Goal: Task Accomplishment & Management: Use online tool/utility

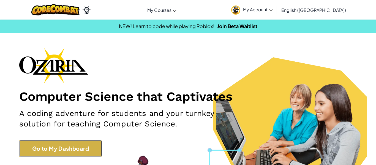
click at [83, 151] on link "Go to My Dashboard" at bounding box center [60, 148] width 83 height 17
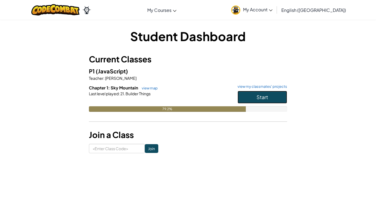
click at [266, 94] on span "Start" at bounding box center [263, 97] width 12 height 6
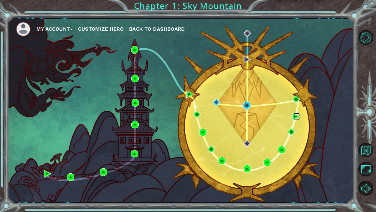
click at [294, 115] on img at bounding box center [296, 116] width 7 height 7
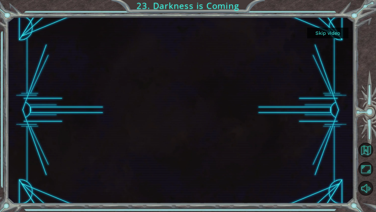
click at [317, 34] on button "Skip video" at bounding box center [327, 33] width 41 height 11
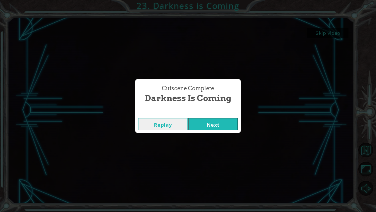
click at [221, 120] on button "Next" at bounding box center [213, 124] width 50 height 12
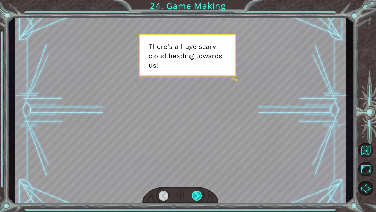
click at [198, 165] on div at bounding box center [197, 195] width 10 height 10
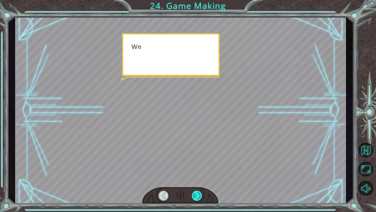
click at [198, 165] on div at bounding box center [197, 195] width 10 height 10
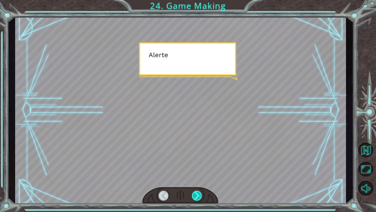
click at [198, 165] on div at bounding box center [197, 195] width 10 height 10
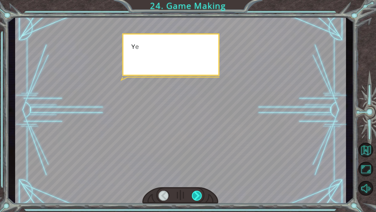
click at [198, 165] on div at bounding box center [197, 195] width 10 height 10
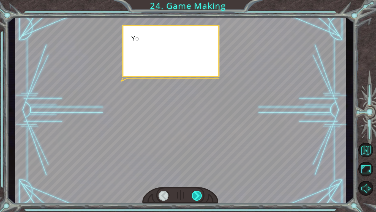
click at [198, 165] on div at bounding box center [197, 195] width 10 height 10
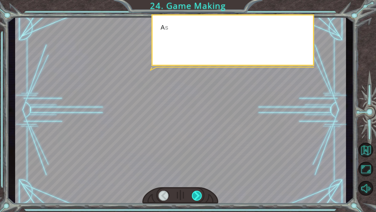
click at [198, 165] on div at bounding box center [197, 195] width 10 height 10
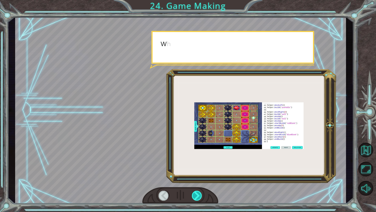
click at [198, 165] on div at bounding box center [197, 195] width 10 height 10
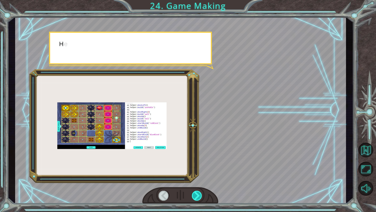
click at [198, 165] on div at bounding box center [197, 195] width 10 height 10
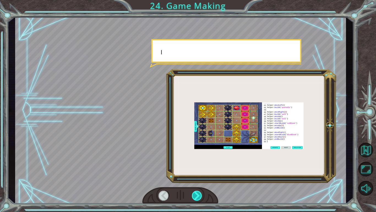
click at [198, 165] on div at bounding box center [197, 195] width 10 height 10
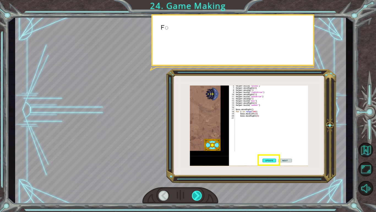
click at [198, 165] on div at bounding box center [197, 195] width 10 height 10
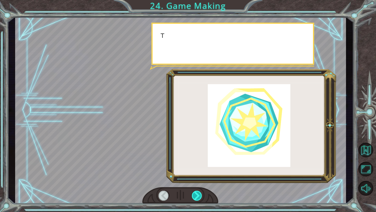
click at [198, 165] on div at bounding box center [197, 195] width 10 height 10
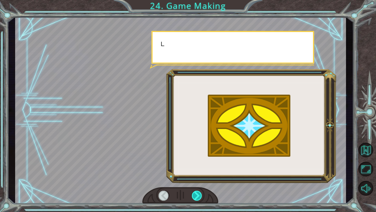
click at [198, 165] on div at bounding box center [197, 195] width 10 height 10
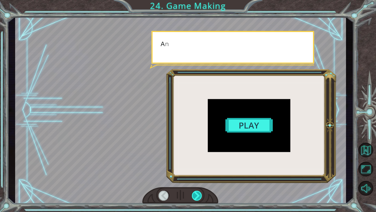
click at [198, 165] on div at bounding box center [197, 195] width 10 height 10
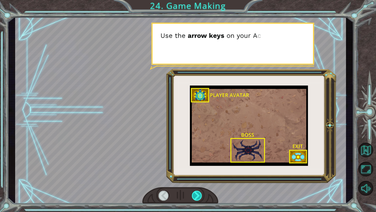
click at [198, 165] on div at bounding box center [197, 195] width 10 height 10
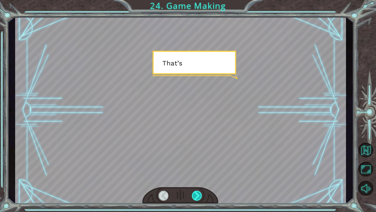
click at [198, 165] on div at bounding box center [197, 195] width 10 height 10
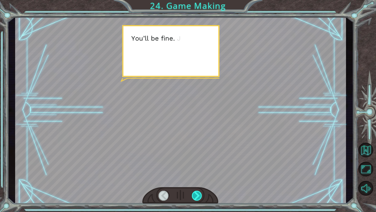
click at [198, 165] on div at bounding box center [197, 195] width 10 height 10
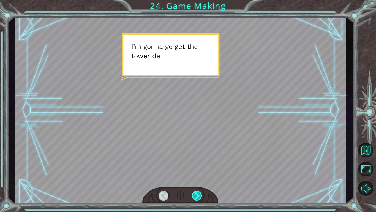
click at [199, 165] on div at bounding box center [197, 195] width 10 height 10
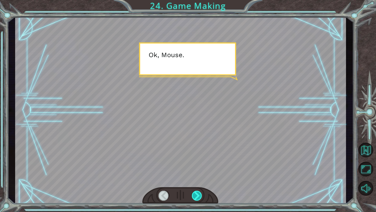
click at [199, 165] on div at bounding box center [197, 195] width 10 height 10
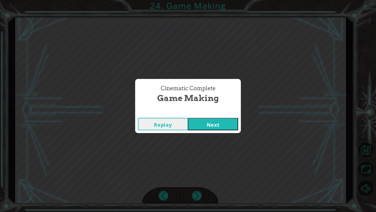
click at [199, 124] on button "Next" at bounding box center [213, 124] width 50 height 12
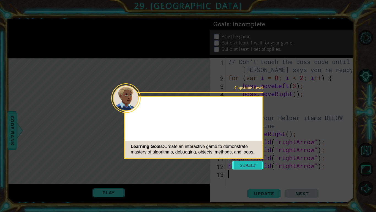
click at [246, 165] on button "Start" at bounding box center [247, 164] width 31 height 9
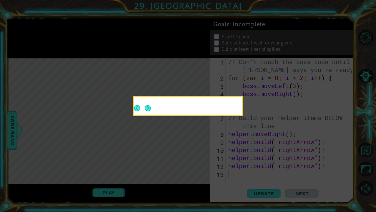
click at [158, 151] on icon at bounding box center [188, 106] width 376 height 212
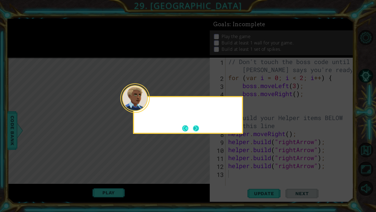
click at [198, 129] on button "Next" at bounding box center [196, 128] width 8 height 8
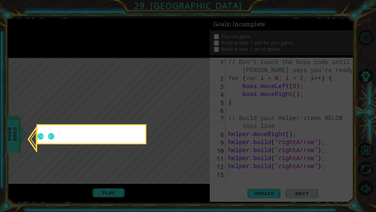
click at [198, 129] on icon at bounding box center [188, 106] width 376 height 212
click at [196, 129] on icon at bounding box center [188, 106] width 376 height 212
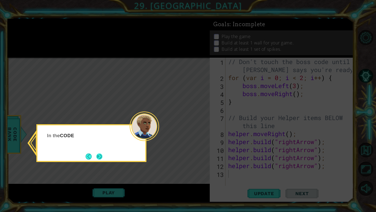
click at [98, 155] on button "Next" at bounding box center [100, 156] width 10 height 10
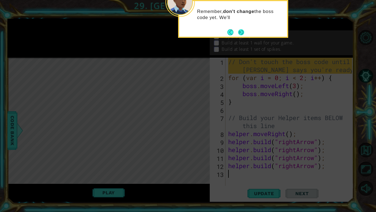
click at [245, 36] on button "Next" at bounding box center [240, 31] width 7 height 7
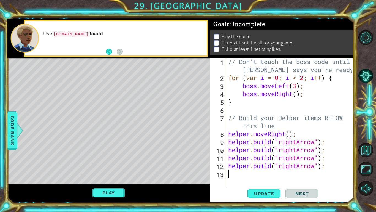
click at [192, 88] on div "Level Map" at bounding box center [134, 139] width 255 height 162
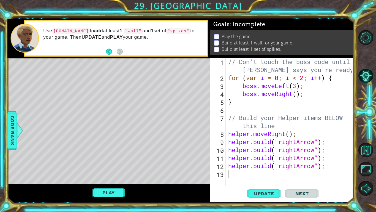
click at [240, 165] on div "// Don't touch the boss code until [PERSON_NAME] says you're ready! for ( var i…" at bounding box center [291, 134] width 128 height 152
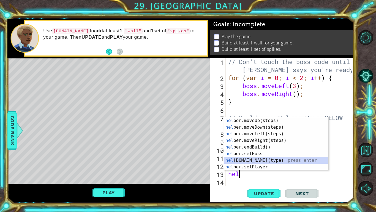
click at [268, 160] on div "hel per.moveUp(steps) press enter hel per.moveDown(steps) press enter hel per.m…" at bounding box center [277, 150] width 104 height 66
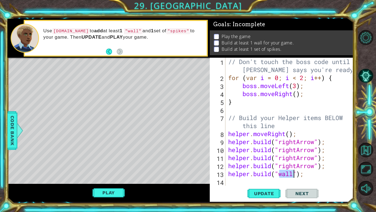
type textarea "[DOMAIN_NAME]("wall");"
click at [237, 165] on div "Update Next" at bounding box center [283, 193] width 144 height 14
click at [231, 165] on div "// Don't touch the boss code until [PERSON_NAME] says you're ready! for ( var i…" at bounding box center [291, 134] width 128 height 152
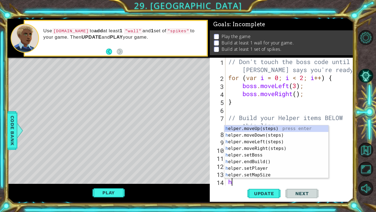
scroll to position [8, 0]
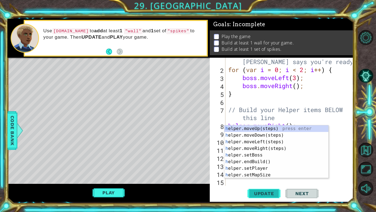
type textarea "h"
click at [259, 165] on span "Update" at bounding box center [264, 193] width 31 height 6
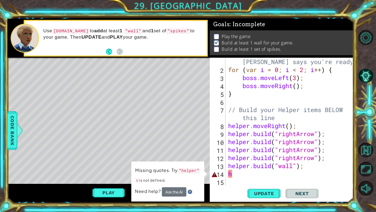
click at [60, 133] on div "Level Map" at bounding box center [134, 139] width 255 height 162
click at [55, 77] on div "Level Map" at bounding box center [134, 139] width 255 height 162
click at [57, 134] on div "Level Map" at bounding box center [134, 139] width 255 height 162
click at [237, 165] on div "// Don't touch the boss code until [PERSON_NAME] says you're ready! for ( var i…" at bounding box center [291, 126] width 128 height 152
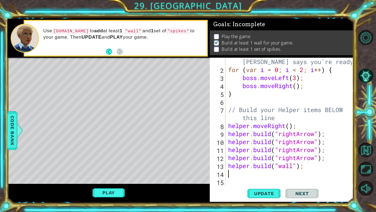
click at [64, 76] on div "Level Map" at bounding box center [134, 139] width 255 height 162
click at [58, 69] on div "Level Map" at bounding box center [134, 139] width 255 height 162
drag, startPoint x: 60, startPoint y: 72, endPoint x: 64, endPoint y: 93, distance: 21.6
click at [64, 93] on div "Level Map" at bounding box center [134, 139] width 255 height 162
click at [298, 86] on div "// Don't touch the boss code until [PERSON_NAME] says you're ready! for ( var i…" at bounding box center [291, 126] width 128 height 152
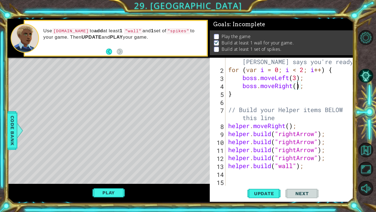
type textarea "boss.moveRight(2);"
click at [235, 165] on div "// Don't touch the boss code until [PERSON_NAME] says you're ready! for ( var i…" at bounding box center [291, 126] width 128 height 152
click at [230, 165] on div "// Don't touch the boss code until [PERSON_NAME] says you're ready! for ( var i…" at bounding box center [291, 126] width 128 height 152
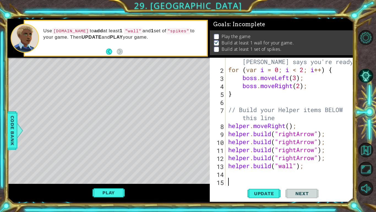
type textarea "[DOMAIN_NAME]("wall");"
click at [230, 165] on div "// Don't touch the boss code until [PERSON_NAME] says you're ready! for ( var i…" at bounding box center [291, 126] width 128 height 152
click at [248, 97] on div "// Don't touch the boss code until [PERSON_NAME] says you're ready! for ( var i…" at bounding box center [291, 126] width 128 height 152
type textarea "}"
click at [248, 97] on div "// Don't touch the boss code until [PERSON_NAME] says you're ready! for ( var i…" at bounding box center [291, 126] width 128 height 152
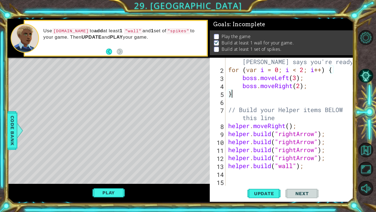
click at [239, 165] on div "// Don't touch the boss code until [PERSON_NAME] says you're ready! for ( var i…" at bounding box center [291, 126] width 128 height 152
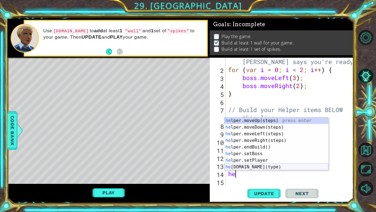
click at [264, 165] on div "he lper.moveUp(steps) press enter he lper.moveDown(steps) press enter he lper.m…" at bounding box center [277, 150] width 104 height 66
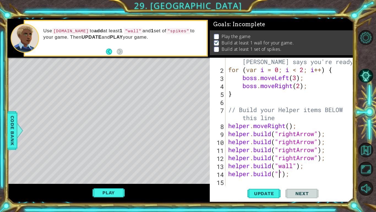
scroll to position [0, 2]
type textarea "[DOMAIN_NAME]("spikes");"
click at [247, 99] on div "// Don't touch the boss code until [PERSON_NAME] says you're ready! for ( var i…" at bounding box center [291, 126] width 128 height 152
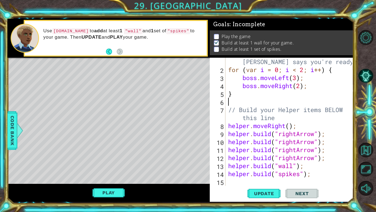
click at [238, 95] on div "// Don't touch the boss code until [PERSON_NAME] says you're ready! for ( var i…" at bounding box center [291, 126] width 128 height 152
type textarea "}boss.moveup(3);"
click at [230, 165] on div "// Don't touch the boss code until [PERSON_NAME] says you're ready! for ( var i…" at bounding box center [291, 126] width 128 height 152
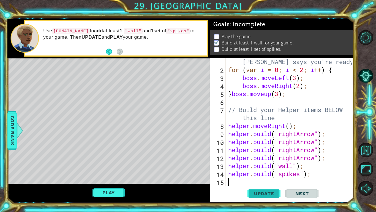
click at [261, 165] on span "Update" at bounding box center [264, 193] width 31 height 6
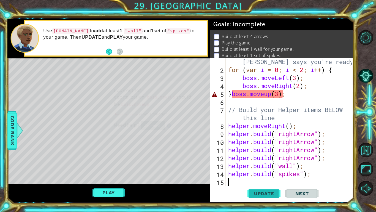
click at [261, 165] on span "Update" at bounding box center [264, 193] width 31 height 6
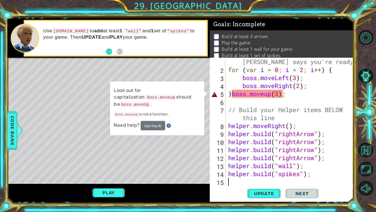
click at [288, 96] on div "// Don't touch the boss code until [PERSON_NAME] says you're ready! for ( var i…" at bounding box center [291, 126] width 128 height 152
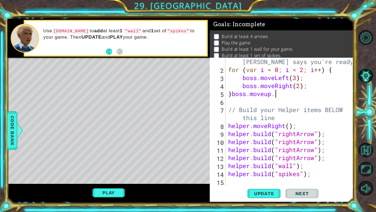
scroll to position [0, 2]
click at [270, 165] on span "Update" at bounding box center [264, 193] width 31 height 6
type textarea "}"
click at [274, 165] on span "Update" at bounding box center [264, 193] width 31 height 6
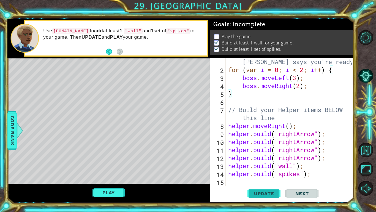
click at [274, 165] on span "Update" at bounding box center [264, 193] width 31 height 6
click at [117, 165] on button "Play" at bounding box center [109, 192] width 32 height 10
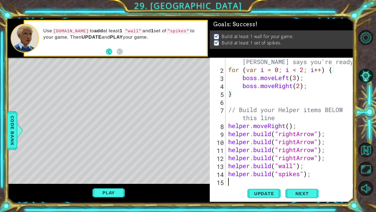
click at [232, 165] on div "// Don't touch the boss code until [PERSON_NAME] says you're ready! for ( var i…" at bounding box center [291, 126] width 128 height 152
click at [300, 165] on span "Next" at bounding box center [302, 192] width 25 height 6
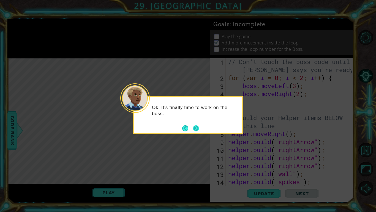
click at [194, 128] on button "Next" at bounding box center [196, 128] width 7 height 7
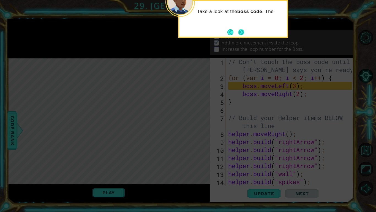
click at [242, 32] on button "Next" at bounding box center [241, 32] width 6 height 6
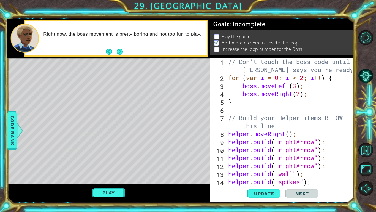
click at [310, 95] on div "// Don't touch the boss code until [PERSON_NAME] says you're ready! for ( var i…" at bounding box center [291, 134] width 128 height 152
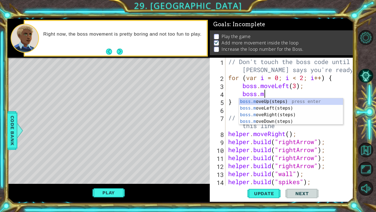
type textarea "b"
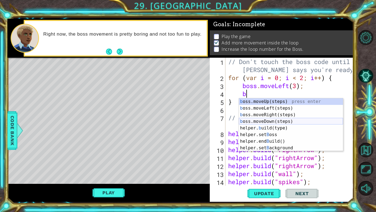
click at [269, 120] on div "b oss.moveUp(steps) press enter b oss.moveLeft(steps) press enter b oss.moveRig…" at bounding box center [291, 131] width 104 height 66
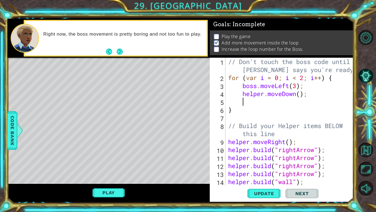
click at [301, 96] on div "// Don't touch the boss code until [PERSON_NAME] says you're ready! for ( var i…" at bounding box center [291, 134] width 128 height 152
click at [244, 106] on div "// Don't touch the boss code until [PERSON_NAME] says you're ready! for ( var i…" at bounding box center [291, 134] width 128 height 152
type textarea "}"
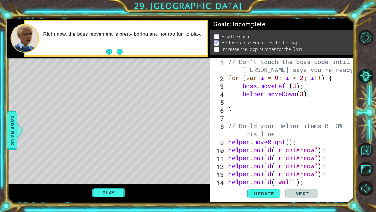
click at [243, 104] on div "// Don't touch the boss code until [PERSON_NAME] says you're ready! for ( var i…" at bounding box center [291, 134] width 128 height 152
click at [264, 94] on div "// Don't touch the boss code until [PERSON_NAME] says you're ready! for ( var i…" at bounding box center [291, 134] width 128 height 152
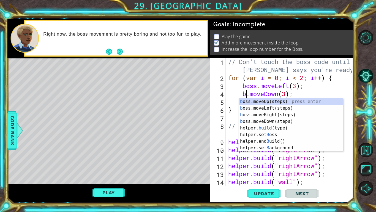
scroll to position [0, 1]
click at [265, 121] on div "b oss.moveUp(steps) press enter b oss.moveLeft(steps) press enter b oss.moveRig…" at bounding box center [291, 131] width 104 height 66
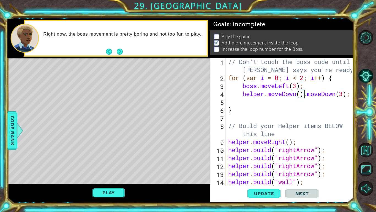
click at [348, 94] on div at bounding box center [350, 130] width 6 height 144
click at [350, 94] on div at bounding box center [350, 130] width 6 height 144
click at [318, 95] on div "// Don't touch the boss code until [PERSON_NAME] says you're ready! for ( var i…" at bounding box center [291, 134] width 128 height 152
click at [300, 94] on div "// Don't touch the boss code until [PERSON_NAME] says you're ready! for ( var i…" at bounding box center [291, 134] width 128 height 152
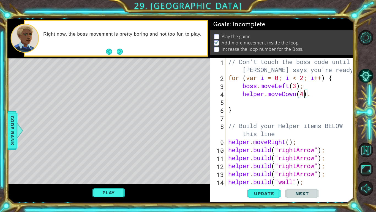
click at [247, 108] on div "// Don't touch the boss code until [PERSON_NAME] says you're ready! for ( var i…" at bounding box center [291, 134] width 128 height 152
type textarea "}"
click at [243, 105] on div "// Don't touch the boss code until [PERSON_NAME] says you're ready! for ( var i…" at bounding box center [291, 134] width 128 height 152
type textarea "h"
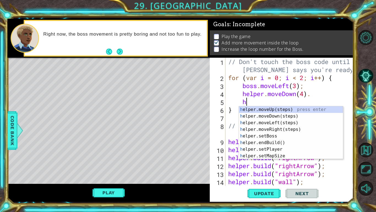
scroll to position [0, 1]
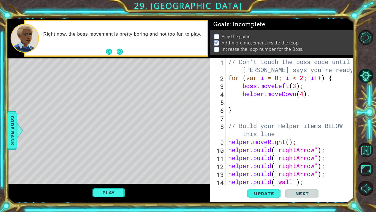
type textarea "b"
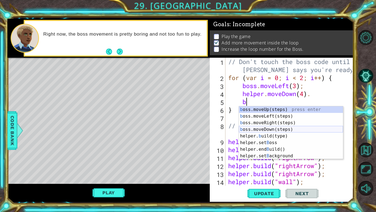
click at [283, 128] on div "b oss.moveUp(steps) press enter b oss.moveLeft(steps) press enter b oss.moveRig…" at bounding box center [291, 139] width 104 height 66
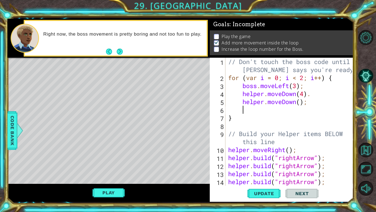
scroll to position [0, 0]
click at [302, 105] on div "// Don't touch the boss code until [PERSON_NAME] says you're ready! for ( var i…" at bounding box center [291, 134] width 128 height 152
click at [227, 165] on div "// Don't touch the boss code until [PERSON_NAME] says you're ready! for ( var i…" at bounding box center [291, 134] width 128 height 152
type textarea "[DOMAIN_NAME]("rightArrow");"
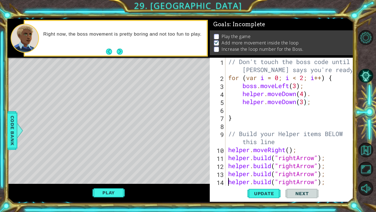
click at [232, 165] on div "Update Next" at bounding box center [283, 193] width 144 height 14
click at [237, 165] on div "Update Next" at bounding box center [283, 193] width 144 height 14
click at [376, 54] on div at bounding box center [368, 112] width 17 height 169
click at [252, 111] on div "// Don't touch the boss code until [PERSON_NAME] says you're ready! for ( var i…" at bounding box center [291, 134] width 128 height 152
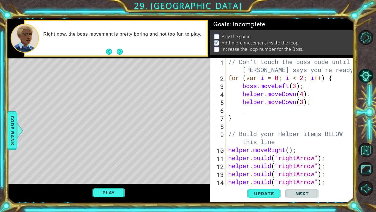
type textarea "b"
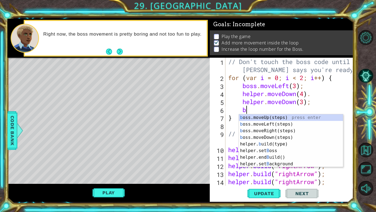
scroll to position [0, 1]
click at [264, 136] on div "b oss.moveUp(steps) press enter b oss.moveLeft(steps) press enter b oss.moveRig…" at bounding box center [291, 147] width 104 height 66
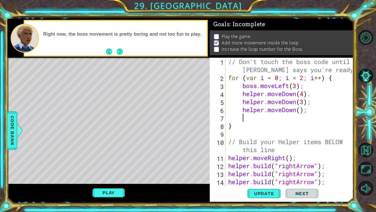
scroll to position [0, 0]
click at [304, 111] on div "// Don't touch the boss code until [PERSON_NAME] says you're ready! for ( var i…" at bounding box center [291, 134] width 128 height 152
click at [302, 113] on div "// Don't touch the boss code until [PERSON_NAME] says you're ready! for ( var i…" at bounding box center [291, 134] width 128 height 152
type textarea "helper.moveDown(4);"
click at [248, 119] on div "// Don't touch the boss code until [PERSON_NAME] says you're ready! for ( var i…" at bounding box center [291, 134] width 128 height 152
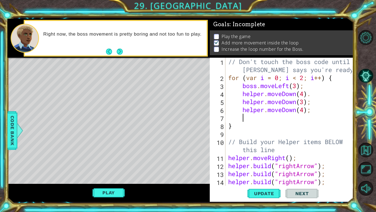
type textarea "h"
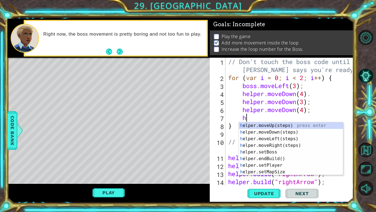
scroll to position [0, 1]
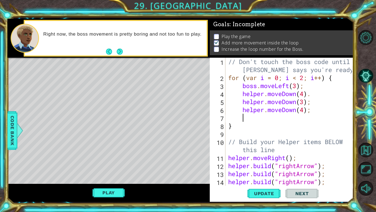
type textarea "b"
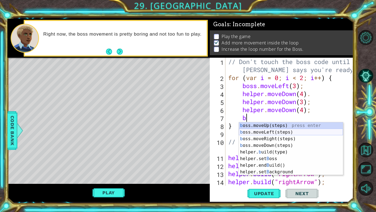
click at [261, 137] on div "b oss.moveUp(steps) press enter b oss.moveLeft(steps) press enter b oss.moveRig…" at bounding box center [291, 155] width 104 height 66
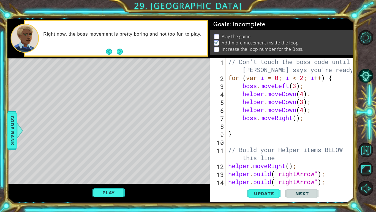
scroll to position [0, 0]
click at [295, 119] on div "// Don't touch the boss code until [PERSON_NAME] says you're ready! for ( var i…" at bounding box center [291, 134] width 128 height 152
click at [298, 116] on div "// Don't touch the boss code until [PERSON_NAME] says you're ready! for ( var i…" at bounding box center [291, 134] width 128 height 152
type textarea "boss.moveRight(4);"
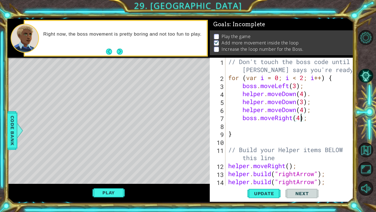
click at [259, 128] on div "// Don't touch the boss code until [PERSON_NAME] says you're ready! for ( var i…" at bounding box center [291, 134] width 128 height 152
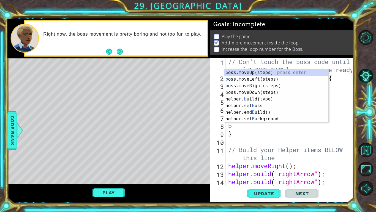
scroll to position [0, 0]
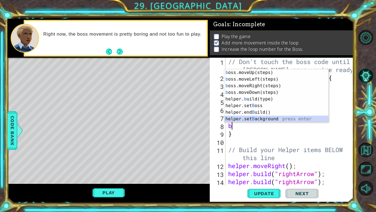
click at [272, 118] on div "b oss.moveUp(steps) press enter b oss.moveLeft(steps) press enter b oss.moveRig…" at bounding box center [277, 102] width 104 height 66
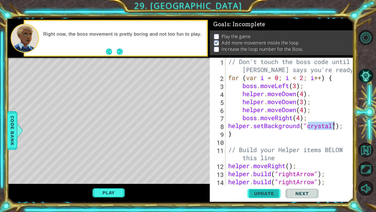
click at [277, 165] on span "Update" at bounding box center [264, 193] width 31 height 6
click at [273, 165] on span "Update" at bounding box center [264, 193] width 31 height 6
click at [271, 165] on span "Update" at bounding box center [264, 193] width 31 height 6
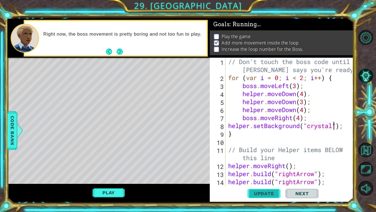
click at [271, 165] on span "Update" at bounding box center [264, 193] width 31 height 6
click at [346, 128] on div "// Don't touch the boss code until [PERSON_NAME] says you're ready! for ( var i…" at bounding box center [291, 134] width 128 height 152
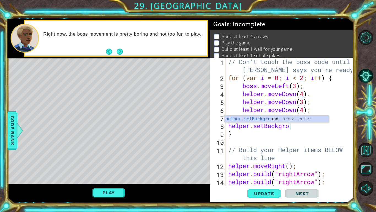
type textarea "h"
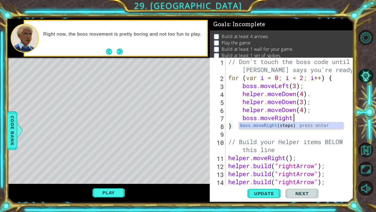
type textarea "boss.moveRigh"
click at [295, 124] on div "boss.moveRigh t(steps) press enter" at bounding box center [291, 132] width 104 height 20
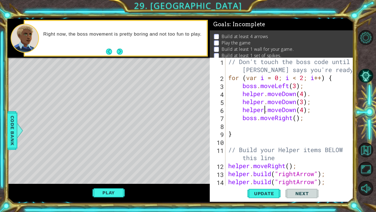
click at [264, 109] on div "// Don't touch the boss code until [PERSON_NAME] says you're ready! for ( var i…" at bounding box center [291, 134] width 128 height 152
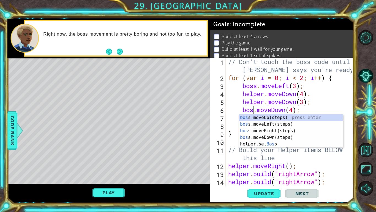
scroll to position [0, 1]
click at [264, 102] on div "// Don't touch the boss code until [PERSON_NAME] says you're ready! for ( var i…" at bounding box center [291, 134] width 128 height 152
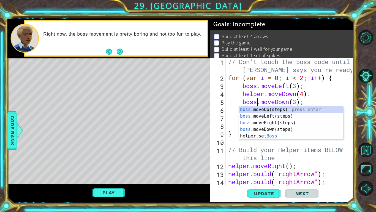
click at [262, 93] on div "// Don't touch the boss code until [PERSON_NAME] says you're ready! for ( var i…" at bounding box center [291, 134] width 128 height 152
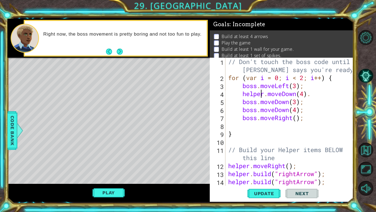
click at [265, 94] on div "// Don't touch the boss code until [PERSON_NAME] says you're ready! for ( var i…" at bounding box center [291, 134] width 128 height 152
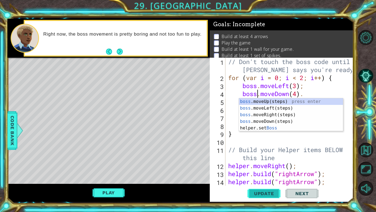
click at [268, 165] on button "Update" at bounding box center [264, 193] width 33 height 14
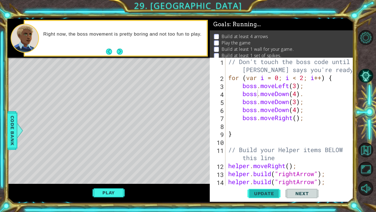
click at [267, 165] on span "Update" at bounding box center [264, 193] width 31 height 6
click at [115, 165] on button "Play" at bounding box center [109, 192] width 32 height 10
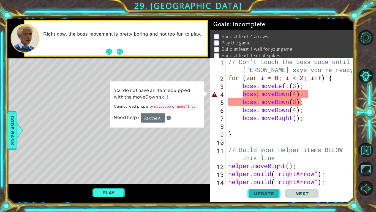
scroll to position [8, 0]
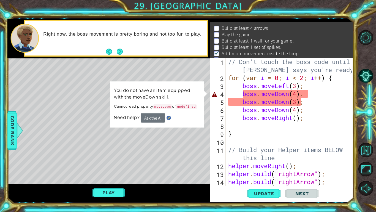
click at [293, 102] on div "// Don't touch the boss code until [PERSON_NAME] says you're ready! for ( var i…" at bounding box center [291, 134] width 128 height 152
click at [306, 103] on div "// Don't touch the boss code until [PERSON_NAME] says you're ready! for ( var i…" at bounding box center [291, 134] width 128 height 152
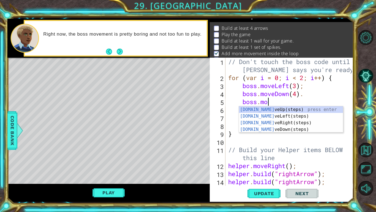
type textarea "b"
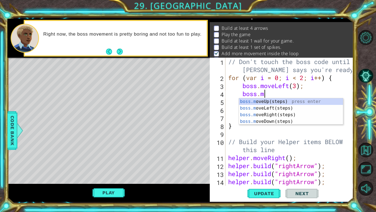
type textarea "b"
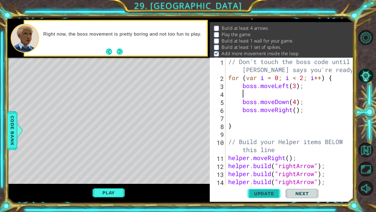
click at [274, 165] on span "Update" at bounding box center [264, 193] width 31 height 6
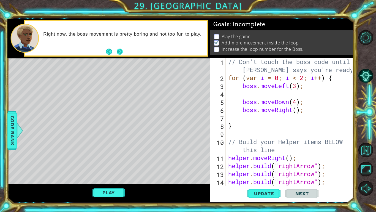
click at [121, 51] on button "Next" at bounding box center [120, 51] width 6 height 6
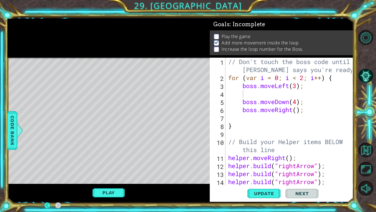
click at [121, 51] on div at bounding box center [108, 38] width 203 height 39
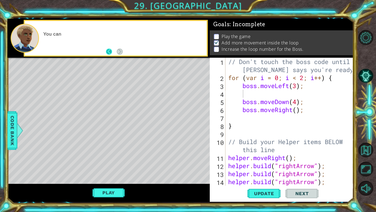
click at [108, 50] on button "Back" at bounding box center [111, 51] width 11 height 6
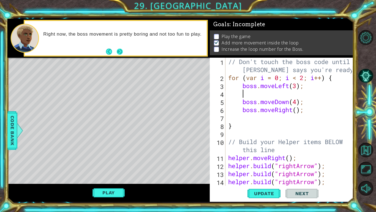
click at [122, 52] on button "Next" at bounding box center [120, 52] width 8 height 8
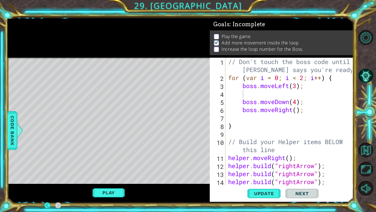
click at [121, 52] on div at bounding box center [108, 38] width 203 height 39
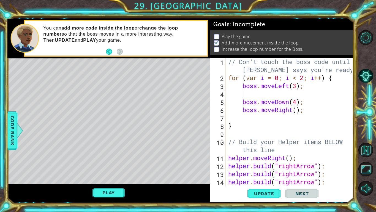
type textarea "b"
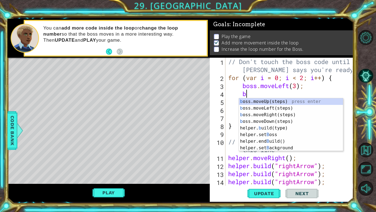
scroll to position [0, 1]
click at [282, 112] on div "b oss.moveUp(steps) press enter b oss.moveLeft(steps) press enter b oss.moveRig…" at bounding box center [291, 131] width 104 height 66
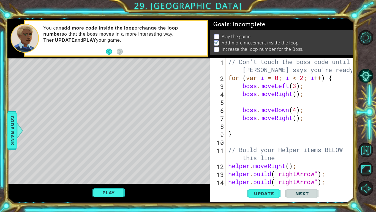
scroll to position [0, 0]
type textarea "b"
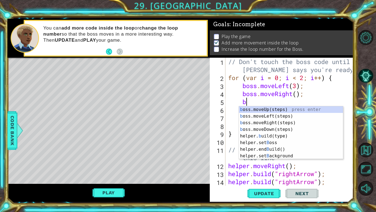
scroll to position [0, 1]
click at [260, 117] on div "b oss.moveUp(steps) press enter b oss.moveLeft(steps) press enter b oss.moveRig…" at bounding box center [291, 139] width 104 height 66
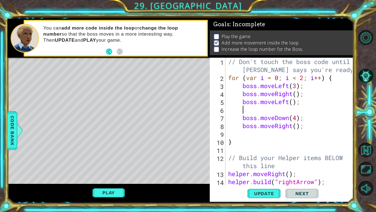
type textarea "h"
type textarea "b"
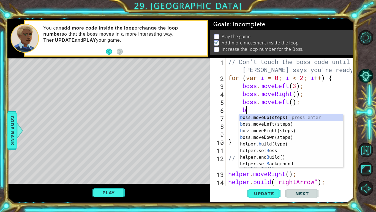
scroll to position [0, 1]
click at [266, 116] on div "b oss.moveUp(steps) press enter b oss.moveLeft(steps) press enter b oss.moveRig…" at bounding box center [291, 147] width 104 height 66
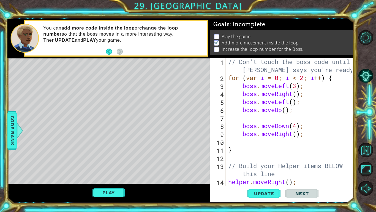
click at [242, 127] on div "// Don't touch the boss code until [PERSON_NAME] says you're ready! for ( var i…" at bounding box center [291, 134] width 128 height 152
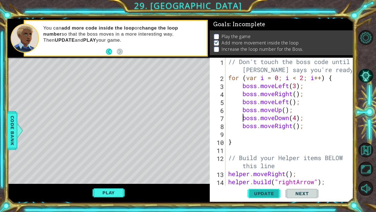
type textarea "boss.moveDown(4);"
click at [256, 165] on span "Update" at bounding box center [264, 193] width 31 height 6
click at [257, 165] on span "Update" at bounding box center [264, 193] width 31 height 6
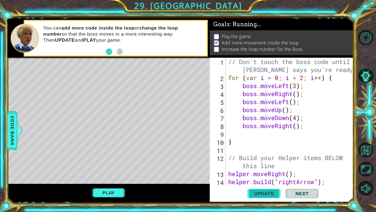
click at [257, 165] on span "Update" at bounding box center [264, 193] width 31 height 6
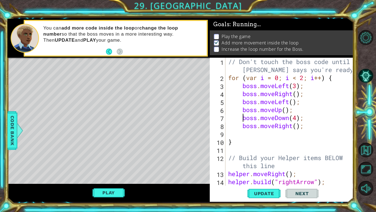
click at [334, 130] on div "// Don't touch the boss code until [PERSON_NAME] says you're ready! for ( var i…" at bounding box center [291, 134] width 128 height 152
click at [298, 128] on div "// Don't touch the boss code until [PERSON_NAME] says you're ready! for ( var i…" at bounding box center [291, 134] width 128 height 152
click at [286, 110] on div "// Don't touch the boss code until [PERSON_NAME] says you're ready! for ( var i…" at bounding box center [291, 134] width 128 height 152
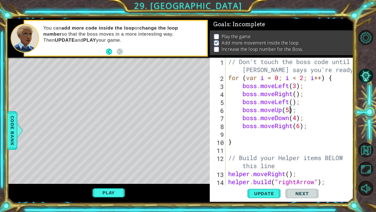
click at [294, 103] on div "// Don't touch the boss code until [PERSON_NAME] says you're ready! for ( var i…" at bounding box center [291, 134] width 128 height 152
click at [298, 97] on div "// Don't touch the boss code until [PERSON_NAME] says you're ready! for ( var i…" at bounding box center [291, 134] width 128 height 152
click at [267, 165] on span "Update" at bounding box center [264, 193] width 31 height 6
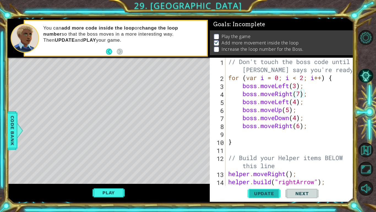
click at [267, 165] on span "Update" at bounding box center [264, 193] width 31 height 6
click at [259, 165] on span "Update" at bounding box center [264, 193] width 31 height 6
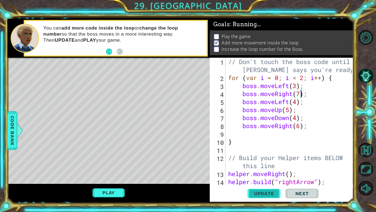
click at [259, 165] on span "Update" at bounding box center [264, 193] width 31 height 6
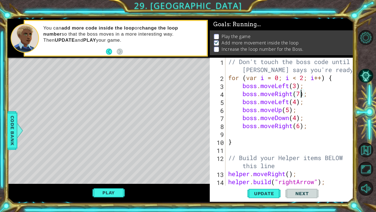
click at [333, 165] on div "// Don't touch the boss code until [PERSON_NAME] says you're ready! for ( var i…" at bounding box center [291, 134] width 128 height 152
click at [120, 165] on button "Play" at bounding box center [109, 192] width 32 height 10
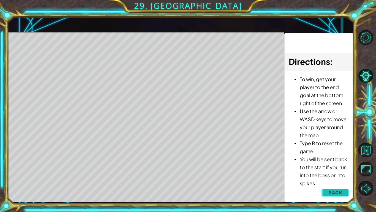
click at [333, 165] on button "Back" at bounding box center [336, 192] width 28 height 11
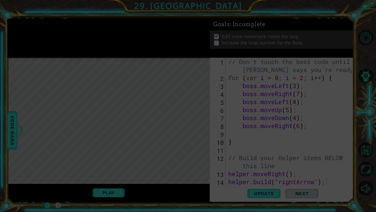
click at [241, 165] on icon at bounding box center [188, 106] width 376 height 212
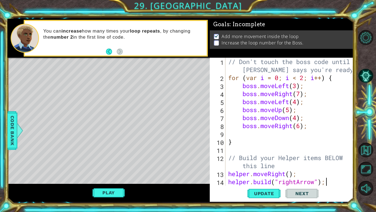
click at [228, 165] on div "// Don't touch the boss code until [PERSON_NAME] says you're ready! for ( var i…" at bounding box center [291, 134] width 128 height 152
click at [271, 165] on span "Update" at bounding box center [264, 193] width 31 height 6
click at [270, 165] on span "Update" at bounding box center [264, 193] width 31 height 6
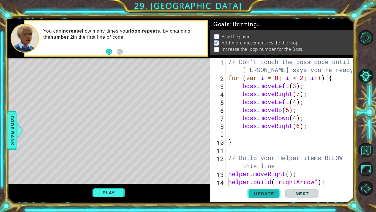
click at [269, 165] on span "Update" at bounding box center [264, 193] width 31 height 6
click at [265, 165] on span "Update" at bounding box center [264, 193] width 31 height 6
type textarea "boss.moveRight();"
click at [315, 133] on div "// Don't touch the boss code until [PERSON_NAME] says you're ready! for ( var i…" at bounding box center [291, 134] width 128 height 152
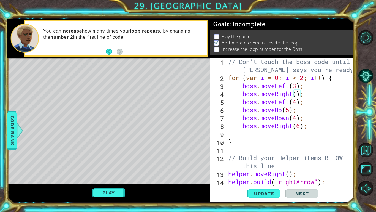
scroll to position [0, 0]
click at [311, 129] on div "// Don't touch the boss code until [PERSON_NAME] says you're ready! for ( var i…" at bounding box center [291, 134] width 128 height 152
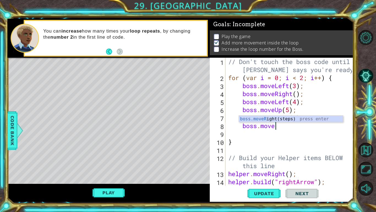
type textarea "b"
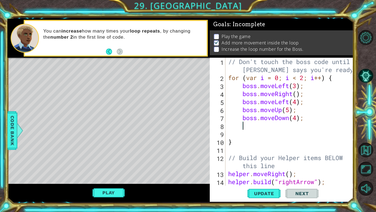
scroll to position [0, 0]
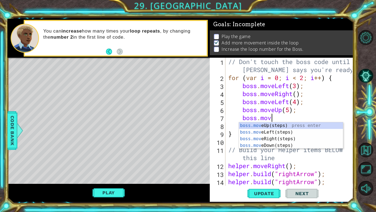
type textarea "b"
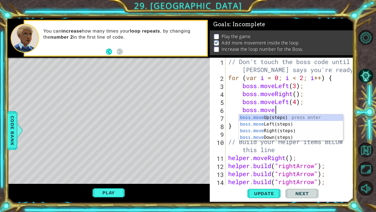
type textarea "b"
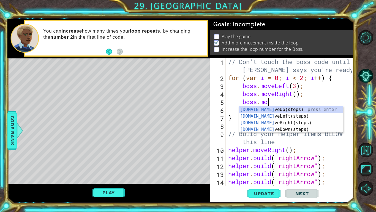
type textarea "b"
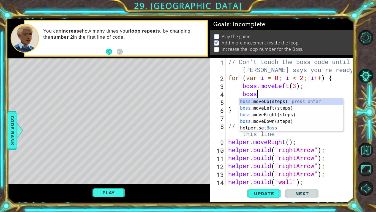
type textarea "b"
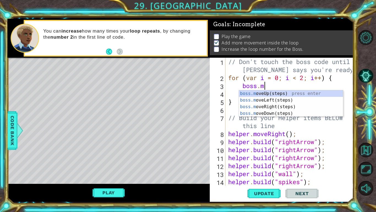
type textarea "b"
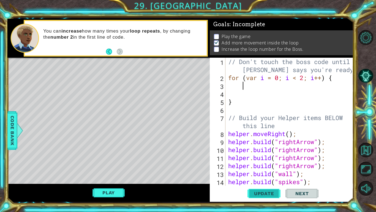
click at [260, 165] on button "Update" at bounding box center [264, 193] width 33 height 14
click at [264, 165] on span "Update" at bounding box center [264, 193] width 31 height 6
click at [328, 164] on div "// Don't touch the boss code until [PERSON_NAME] says you're ready! for ( var i…" at bounding box center [291, 134] width 128 height 152
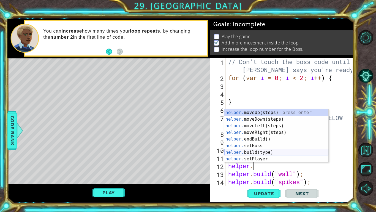
click at [275, 150] on div "helper. moveUp(steps) press enter helper. moveDown(steps) press enter helper. m…" at bounding box center [277, 142] width 104 height 66
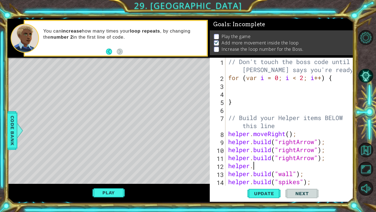
type textarea "[DOMAIN_NAME]("wall");"
click at [306, 165] on div "// Don't touch the boss code until [PERSON_NAME] says you're ready! for ( var i…" at bounding box center [291, 134] width 128 height 152
click at [269, 165] on span "Update" at bounding box center [264, 193] width 31 height 6
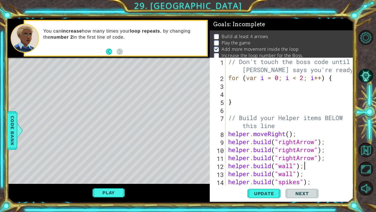
click at [241, 87] on div "// Don't touch the boss code until [PERSON_NAME] says you're ready! for ( var i…" at bounding box center [291, 134] width 128 height 152
type textarea "B"
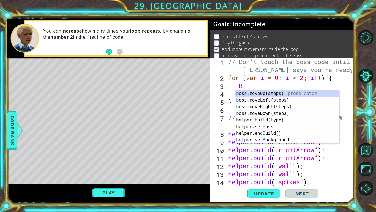
scroll to position [0, 1]
click at [252, 101] on div "b oss.moveUp(steps) press enter b oss.moveLeft(steps) press enter b oss.moveRig…" at bounding box center [287, 123] width 104 height 66
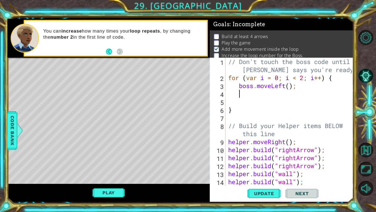
click at [290, 87] on div "// Don't touch the boss code until [PERSON_NAME] says you're ready! for ( var i…" at bounding box center [291, 134] width 128 height 152
click at [265, 165] on button "Update" at bounding box center [264, 193] width 33 height 14
click at [266, 165] on button "Update" at bounding box center [264, 193] width 33 height 14
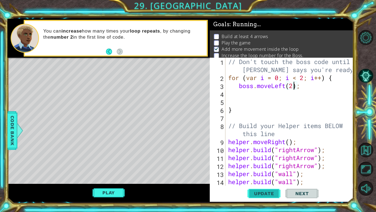
click at [266, 165] on button "Update" at bounding box center [264, 193] width 33 height 14
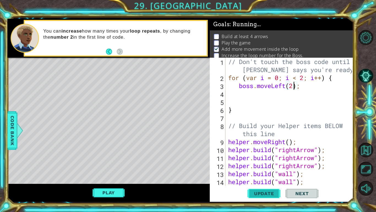
click at [266, 165] on button "Update" at bounding box center [264, 193] width 33 height 14
click at [295, 165] on div "// Don't touch the boss code until [PERSON_NAME] says you're ready! for ( var i…" at bounding box center [291, 134] width 128 height 152
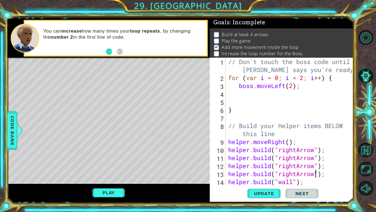
scroll to position [0, 4]
type textarea "[DOMAIN_NAME]("rightArrow");"
click at [264, 165] on span "Update" at bounding box center [264, 193] width 31 height 6
click at [314, 116] on div "// Don't touch the boss code until [PERSON_NAME] says you're ready! for ( var i…" at bounding box center [291, 134] width 128 height 152
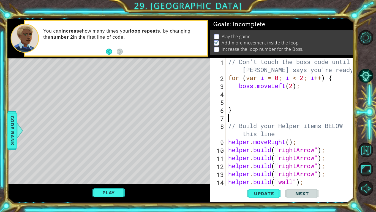
scroll to position [0, 0]
click at [367, 77] on button "AI Hint" at bounding box center [366, 75] width 15 height 15
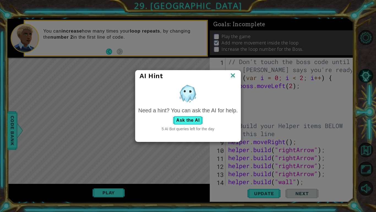
click at [231, 75] on img at bounding box center [233, 76] width 7 height 8
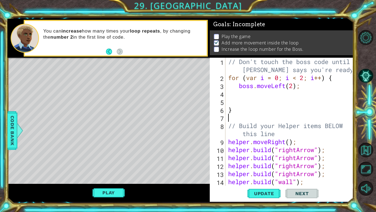
click at [244, 96] on div "// Don't touch the boss code until [PERSON_NAME] says you're ready! for ( var i…" at bounding box center [291, 134] width 128 height 152
type textarea "b"
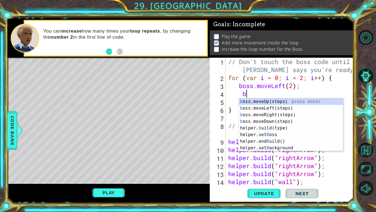
scroll to position [0, 1]
click at [287, 122] on div "b oss.moveUp(steps) press enter b oss.moveLeft(steps) press enter b oss.moveRig…" at bounding box center [291, 131] width 104 height 66
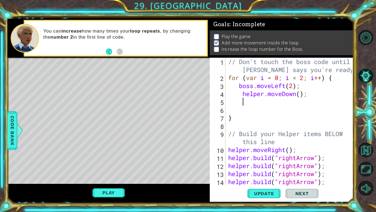
click at [265, 95] on div "// Don't touch the boss code until [PERSON_NAME] says you're ready! for ( var i…" at bounding box center [291, 134] width 128 height 152
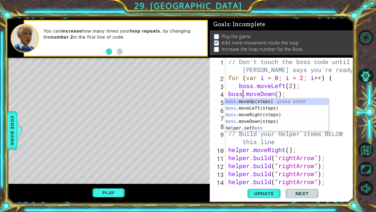
scroll to position [0, 1]
click at [293, 121] on div "boss .moveUp(steps) press enter boss .moveLeft(steps) press enter boss .moveRig…" at bounding box center [277, 121] width 104 height 46
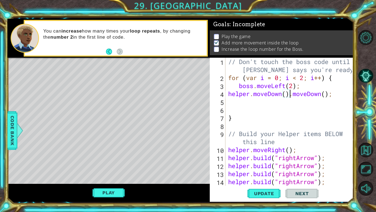
click at [338, 93] on div "// Don't touch the boss code until [PERSON_NAME] says you're ready! for ( var i…" at bounding box center [291, 134] width 128 height 152
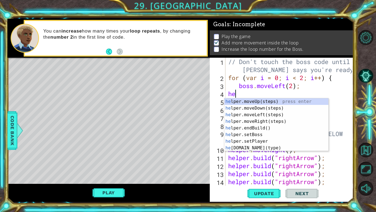
scroll to position [0, 0]
type textarea "h"
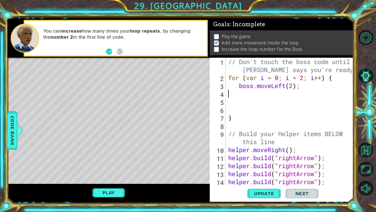
click at [245, 96] on div "// Don't touch the boss code until [PERSON_NAME] says you're ready! for ( var i…" at bounding box center [291, 134] width 128 height 152
click at [244, 96] on div "// Don't touch the boss code until [PERSON_NAME] says you're ready! for ( var i…" at bounding box center [291, 134] width 128 height 152
click at [241, 96] on div "// Don't touch the boss code until [PERSON_NAME] says you're ready! for ( var i…" at bounding box center [291, 134] width 128 height 152
type textarea "b"
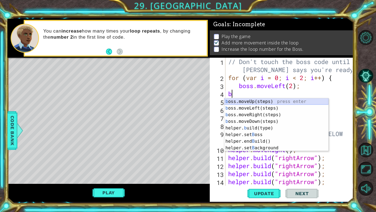
click at [247, 101] on div "b oss.moveUp(steps) press enter b oss.moveLeft(steps) press enter b oss.moveRig…" at bounding box center [277, 131] width 104 height 66
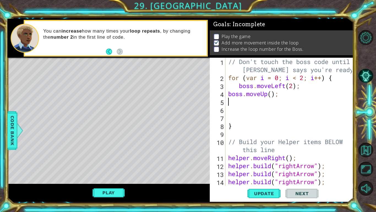
type textarea "b"
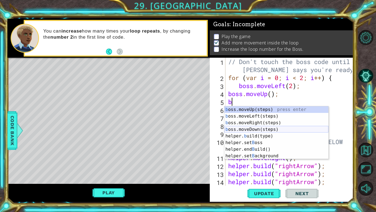
click at [289, 130] on div "b oss.moveUp(steps) press enter b oss.moveLeft(steps) press enter b oss.moveRig…" at bounding box center [277, 139] width 104 height 66
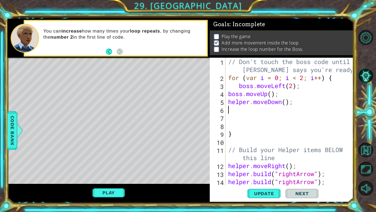
click at [251, 104] on div "// Don't touch the boss code until [PERSON_NAME] says you're ready! for ( var i…" at bounding box center [291, 134] width 128 height 152
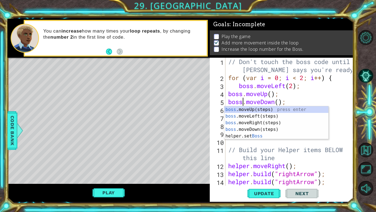
scroll to position [0, 1]
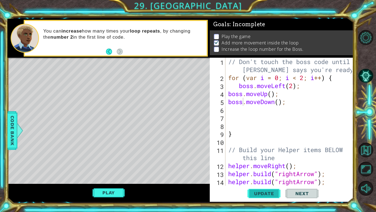
click at [260, 165] on span "Update" at bounding box center [264, 193] width 31 height 6
click at [262, 165] on span "Update" at bounding box center [264, 193] width 31 height 6
click at [263, 165] on span "Update" at bounding box center [264, 193] width 31 height 6
click at [264, 165] on span "Update" at bounding box center [264, 193] width 31 height 6
click at [272, 94] on div "// Don't touch the boss code until [PERSON_NAME] says you're ready! for ( var i…" at bounding box center [291, 134] width 128 height 152
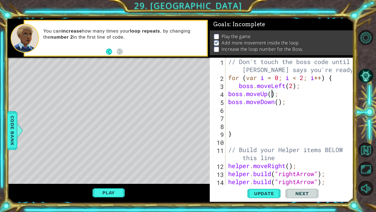
scroll to position [0, 2]
click at [280, 103] on div "// Don't touch the boss code until [PERSON_NAME] says you're ready! for ( var i…" at bounding box center [291, 134] width 128 height 152
click at [274, 103] on div "// Don't touch the boss code until [PERSON_NAME] says you're ready! for ( var i…" at bounding box center [291, 134] width 128 height 152
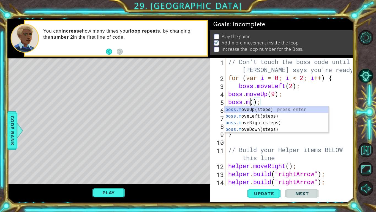
scroll to position [0, 1]
click at [263, 117] on div "boss. moveUp(steps) press enter boss. moveLeft(steps) press enter boss. moveRig…" at bounding box center [277, 126] width 104 height 40
type textarea "boss.moveLeft();"
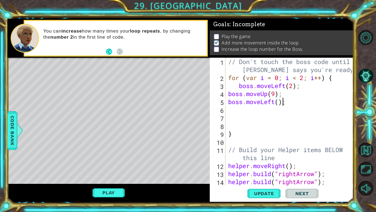
click at [280, 106] on div "// Don't touch the boss code until [PERSON_NAME] says you're ready! for ( var i…" at bounding box center [291, 134] width 128 height 152
click at [279, 104] on div "// Don't touch the boss code until [PERSON_NAME] says you're ready! for ( var i…" at bounding box center [291, 134] width 128 height 152
type textarea "boss.moveLeft(6);"
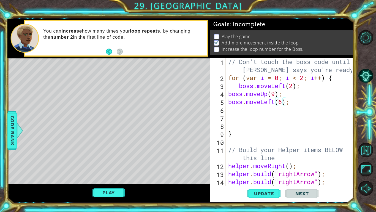
click at [238, 109] on div "// Don't touch the boss code until [PERSON_NAME] says you're ready! for ( var i…" at bounding box center [291, 134] width 128 height 152
type textarea "b"
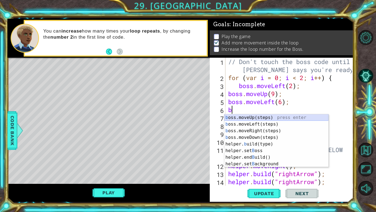
click at [258, 117] on div "b oss.moveUp(steps) press enter b oss.moveLeft(steps) press enter b oss.moveRig…" at bounding box center [277, 147] width 104 height 66
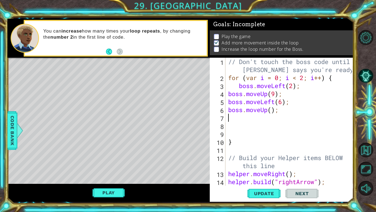
click at [277, 116] on div "// Don't touch the boss code until [PERSON_NAME] says you're ready! for ( var i…" at bounding box center [291, 134] width 128 height 152
click at [272, 112] on div "// Don't touch the boss code until [PERSON_NAME] says you're ready! for ( var i…" at bounding box center [291, 134] width 128 height 152
click at [257, 165] on span "Update" at bounding box center [264, 193] width 31 height 6
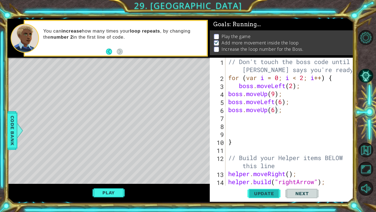
click at [257, 165] on span "Update" at bounding box center [264, 193] width 31 height 6
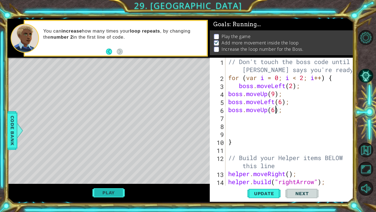
click at [122, 165] on button "Play" at bounding box center [109, 192] width 32 height 10
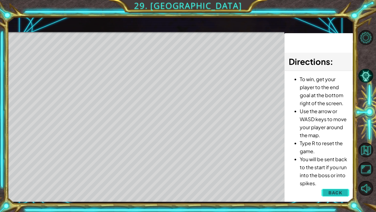
click at [327, 165] on button "Back" at bounding box center [336, 192] width 28 height 11
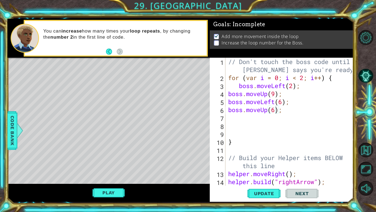
click at [318, 165] on div "// Don't touch the boss code until [PERSON_NAME] says you're ready! for ( var i…" at bounding box center [291, 134] width 128 height 152
click at [327, 165] on div "// Don't touch the boss code until [PERSON_NAME] says you're ready! for ( var i…" at bounding box center [291, 134] width 128 height 152
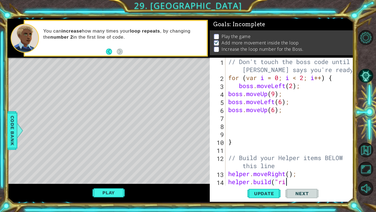
type textarea "h"
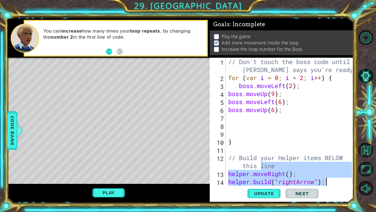
click at [331, 165] on div "// Don't touch the boss code until [PERSON_NAME] says you're ready! for ( var i…" at bounding box center [289, 122] width 125 height 128
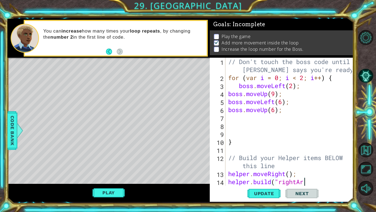
type textarea "h"
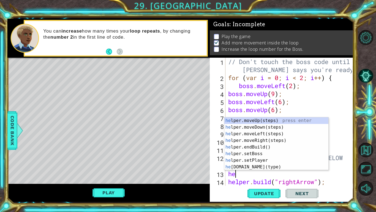
type textarea "h"
type textarea "// Build your Helper items BELOW this line"
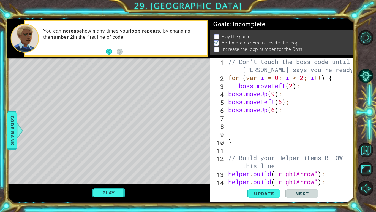
click at [289, 165] on button "Next" at bounding box center [302, 194] width 33 height 14
click at [287, 165] on button "Next" at bounding box center [302, 194] width 33 height 14
click at [273, 165] on button "Update" at bounding box center [264, 193] width 33 height 14
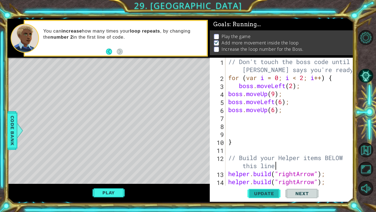
click at [274, 165] on button "Update" at bounding box center [264, 193] width 33 height 14
click at [275, 165] on button "Update" at bounding box center [264, 193] width 33 height 14
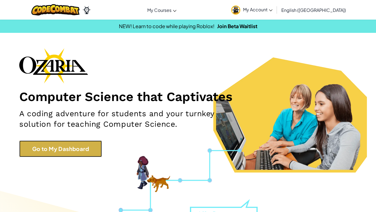
click at [83, 144] on link "Go to My Dashboard" at bounding box center [60, 148] width 83 height 17
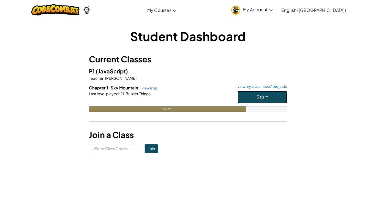
click at [269, 99] on button "Start" at bounding box center [263, 97] width 50 height 13
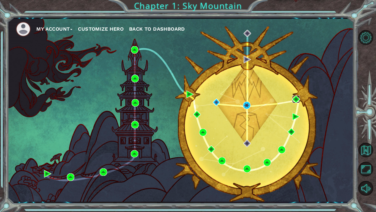
click at [296, 98] on img at bounding box center [296, 98] width 7 height 7
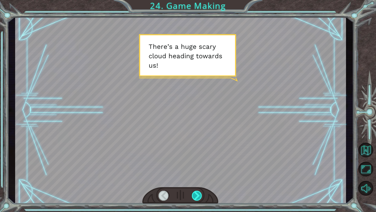
click at [194, 195] on div at bounding box center [197, 195] width 10 height 10
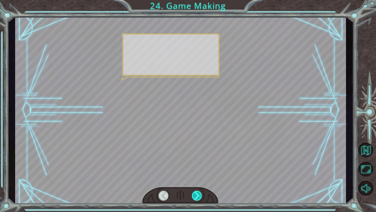
click at [194, 195] on div at bounding box center [197, 195] width 10 height 10
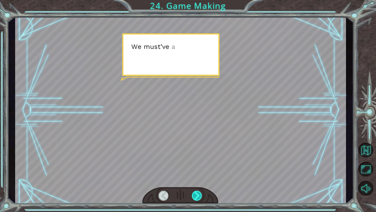
click at [194, 195] on div at bounding box center [197, 195] width 10 height 10
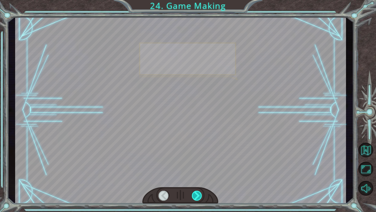
click at [194, 195] on div at bounding box center [197, 195] width 10 height 10
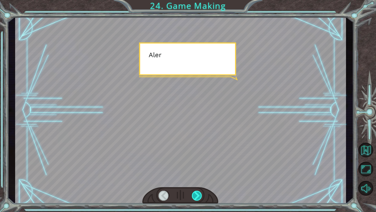
click at [194, 195] on div at bounding box center [197, 195] width 10 height 10
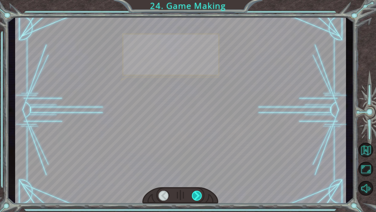
click at [194, 195] on div at bounding box center [197, 195] width 10 height 10
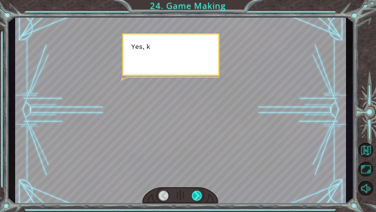
click at [194, 195] on div at bounding box center [197, 195] width 10 height 10
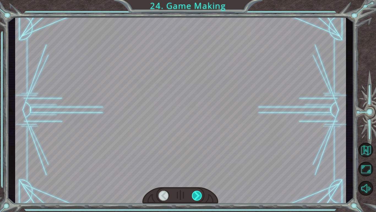
click at [194, 195] on div at bounding box center [197, 195] width 10 height 10
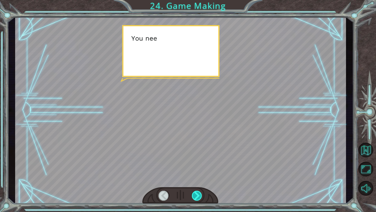
click at [194, 195] on div at bounding box center [197, 195] width 10 height 10
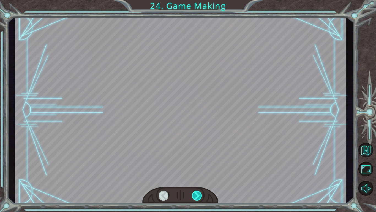
click at [194, 195] on div at bounding box center [197, 195] width 10 height 10
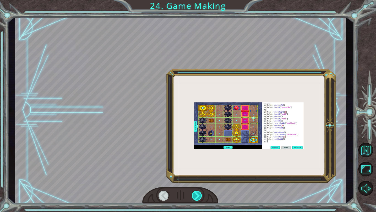
click at [194, 195] on div at bounding box center [197, 195] width 10 height 10
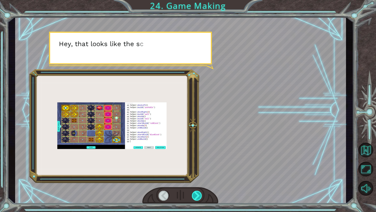
click at [194, 196] on div at bounding box center [197, 195] width 10 height 10
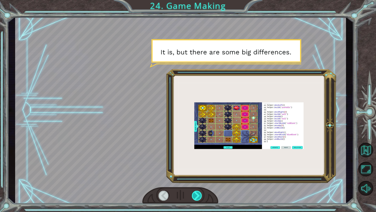
click at [194, 196] on div at bounding box center [197, 195] width 10 height 10
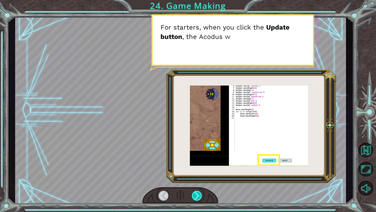
click at [196, 195] on div at bounding box center [197, 195] width 10 height 10
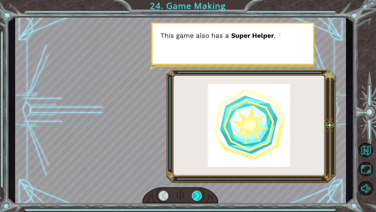
click at [197, 196] on div at bounding box center [197, 195] width 10 height 10
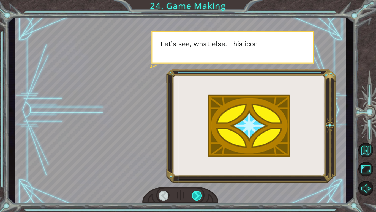
click at [197, 196] on div at bounding box center [197, 195] width 10 height 10
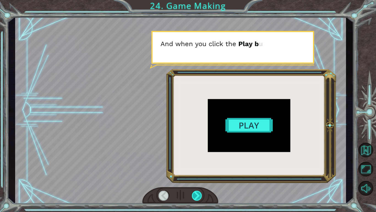
click at [197, 196] on div at bounding box center [197, 195] width 10 height 10
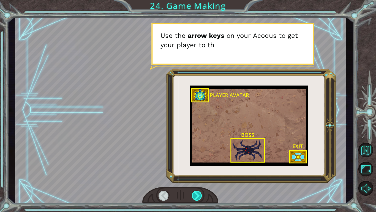
click at [197, 196] on div at bounding box center [197, 195] width 10 height 10
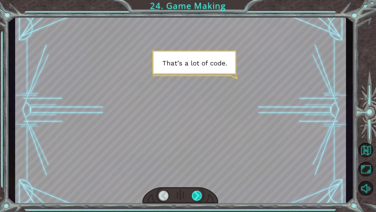
click at [197, 196] on div at bounding box center [197, 195] width 10 height 10
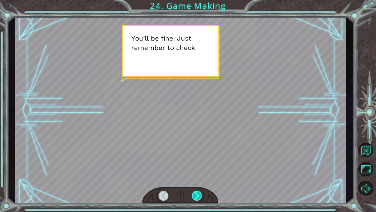
click at [197, 196] on div at bounding box center [197, 195] width 10 height 10
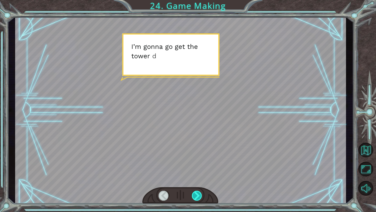
click at [197, 196] on div at bounding box center [197, 195] width 10 height 10
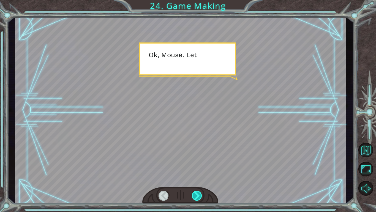
click at [197, 196] on div at bounding box center [197, 195] width 10 height 10
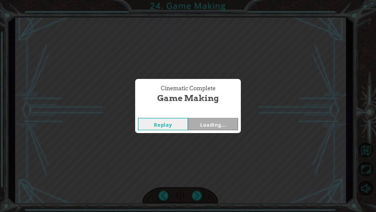
click at [220, 131] on div "Replay Loading..." at bounding box center [188, 124] width 106 height 18
click at [215, 123] on button "Next" at bounding box center [213, 124] width 50 height 12
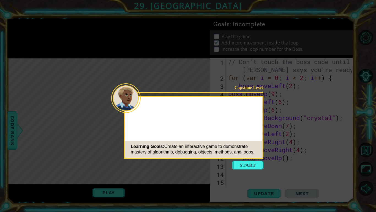
click at [250, 167] on button "Start" at bounding box center [247, 164] width 31 height 9
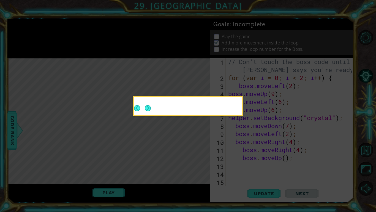
click at [253, 167] on icon at bounding box center [188, 106] width 376 height 212
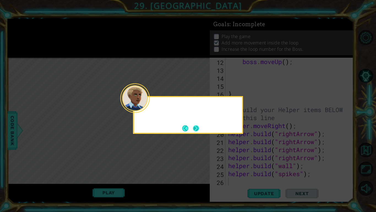
scroll to position [96, 0]
click at [196, 128] on button "Next" at bounding box center [196, 128] width 6 height 6
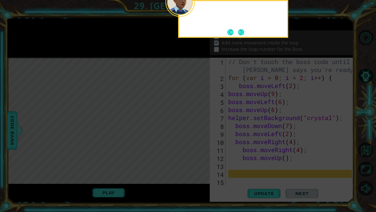
scroll to position [0, 0]
click at [196, 128] on icon at bounding box center [188, 106] width 376 height 212
click at [243, 28] on footer at bounding box center [236, 32] width 17 height 8
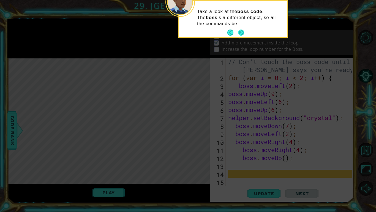
click at [243, 30] on button "Next" at bounding box center [241, 32] width 6 height 6
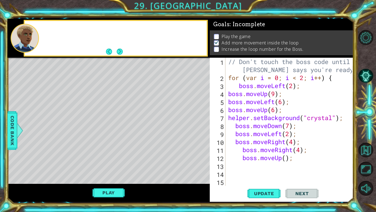
click at [243, 30] on div "Goals : Incomplete" at bounding box center [282, 25] width 144 height 12
click at [113, 190] on button "Play" at bounding box center [109, 192] width 32 height 10
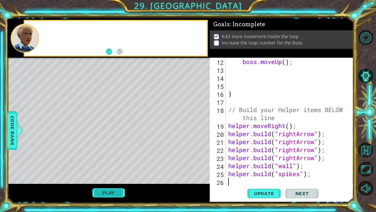
scroll to position [96, 0]
type textarea "[DOMAIN_NAME]("spikes");"
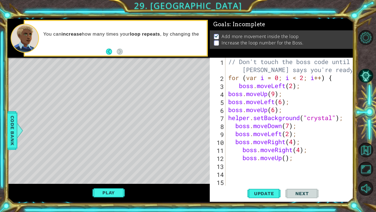
scroll to position [0, 0]
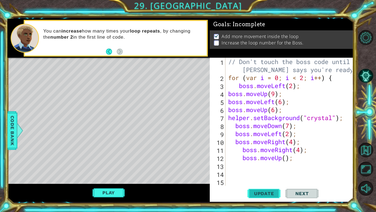
click at [272, 193] on span "Update" at bounding box center [264, 193] width 31 height 6
click at [101, 191] on button "Play" at bounding box center [109, 192] width 32 height 10
click at [288, 159] on div "// Don't touch the boss code until Vega says you're ready! for ( var i = 0 ; i …" at bounding box center [291, 134] width 128 height 152
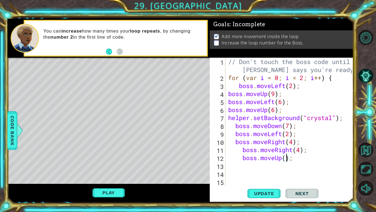
type textarea "boss.moveUp(7);"
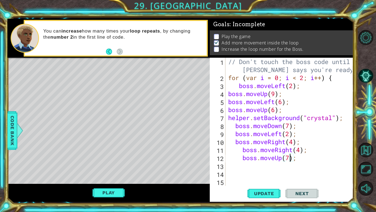
click at [241, 172] on div "// Don't touch the boss code until Vega says you're ready! for ( var i = 0 ; i …" at bounding box center [291, 134] width 128 height 152
click at [243, 169] on div "// Don't touch the boss code until Vega says you're ready! for ( var i = 0 ; i …" at bounding box center [291, 134] width 128 height 152
type textarea "b"
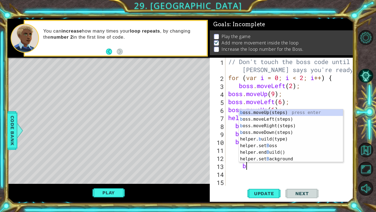
scroll to position [0, 1]
click at [276, 135] on div "b oss.moveUp(steps) press enter b oss.moveLeft(steps) press enter b oss.moveRig…" at bounding box center [291, 142] width 104 height 66
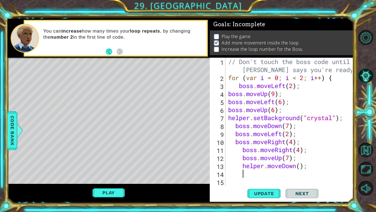
scroll to position [0, 0]
click at [265, 167] on div "// Don't touch the boss code until Vega says you're ready! for ( var i = 0 ; i …" at bounding box center [291, 134] width 128 height 152
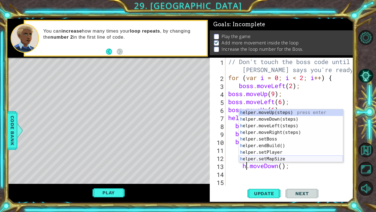
click at [271, 157] on div "h elper.moveUp(steps) press enter h elper.moveDown(steps) press enter h elper.m…" at bounding box center [291, 142] width 104 height 66
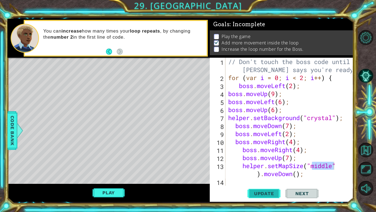
click at [266, 189] on button "Update" at bounding box center [264, 193] width 33 height 14
click at [106, 195] on button "Play" at bounding box center [109, 192] width 32 height 10
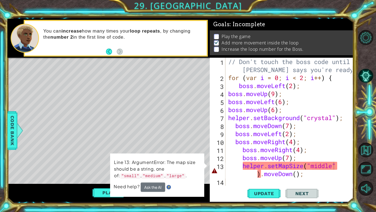
click at [306, 174] on div "// Don't touch the boss code until Vega says you're ready! for ( var i = 0 ; i …" at bounding box center [291, 134] width 128 height 152
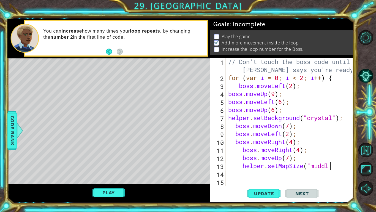
type textarea "helper.setMapSize("middle"
click at [280, 191] on button "Update" at bounding box center [264, 193] width 33 height 14
click at [99, 192] on button "Play" at bounding box center [109, 192] width 32 height 10
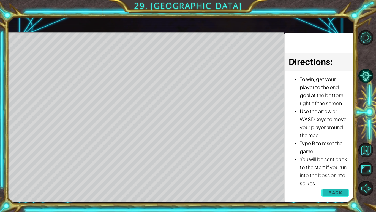
click at [332, 188] on button "Back" at bounding box center [336, 192] width 28 height 11
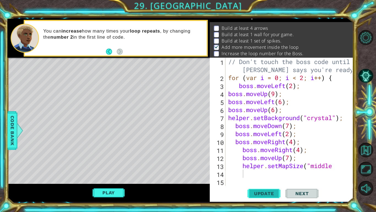
scroll to position [0, 0]
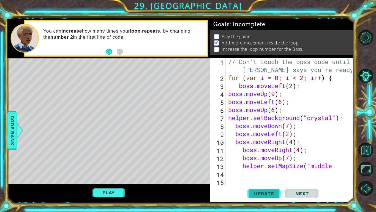
click at [265, 191] on span "Update" at bounding box center [264, 193] width 31 height 6
click at [266, 191] on span "Update" at bounding box center [264, 193] width 31 height 6
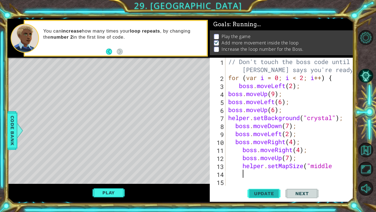
click at [266, 191] on span "Update" at bounding box center [264, 193] width 31 height 6
click at [337, 172] on div "// Don't touch the boss code until Vega says you're ready! for ( var i = 0 ; i …" at bounding box center [291, 134] width 128 height 152
click at [337, 168] on div "// Don't touch the boss code until Vega says you're ready! for ( var i = 0 ; i …" at bounding box center [291, 134] width 128 height 152
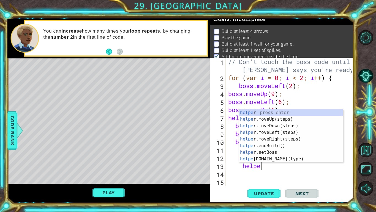
scroll to position [0, 1]
click at [296, 156] on div "helper press enter helper .moveUp(steps) press enter helper .moveDown(steps) pr…" at bounding box center [291, 142] width 104 height 66
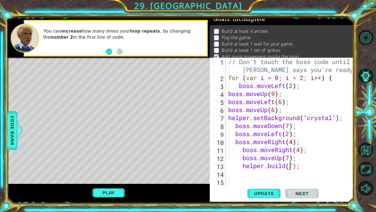
scroll to position [0, 3]
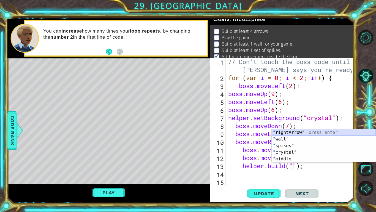
click at [303, 131] on div "" rightArrow" press enter " wall" press enter " spikes" press enter " crystal" …" at bounding box center [324, 152] width 104 height 46
type textarea "[DOMAIN_NAME]("rightArrow");"
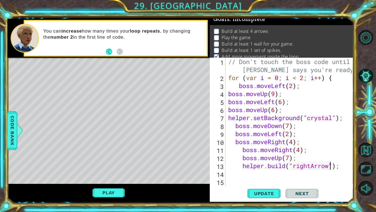
click at [248, 174] on div "// Don't touch the boss code until Vega says you're ready! for ( var i = 0 ; i …" at bounding box center [291, 134] width 128 height 152
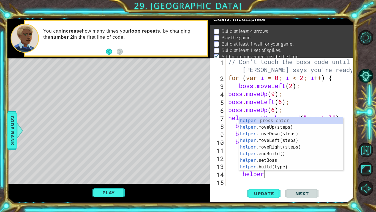
scroll to position [0, 1]
click at [298, 166] on div "helper press enter helper .moveUp(steps) press enter helper .moveDown(steps) pr…" at bounding box center [291, 150] width 104 height 66
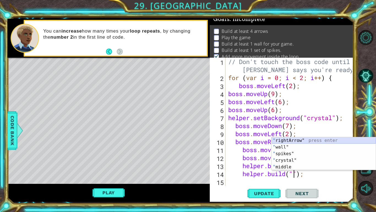
click at [299, 139] on div "" rightArrow" press enter " wall" press enter " spikes" press enter " crystal" …" at bounding box center [324, 160] width 104 height 46
type textarea "[DOMAIN_NAME]("rightArrow");"
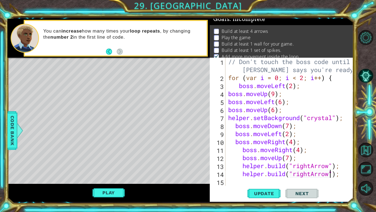
click at [249, 180] on div "// Don't touch the boss code until Vega says you're ready! for ( var i = 0 ; i …" at bounding box center [291, 134] width 128 height 152
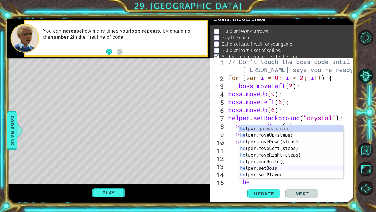
click at [286, 168] on div "he lper press enter he lper.moveUp(steps) press enter he lper.moveDown(steps) p…" at bounding box center [291, 158] width 104 height 66
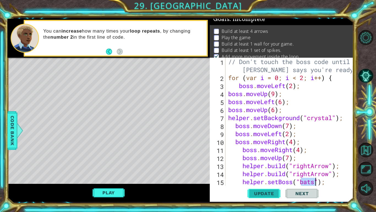
click at [272, 193] on span "Update" at bounding box center [264, 193] width 31 height 6
click at [113, 190] on button "Play" at bounding box center [109, 192] width 32 height 10
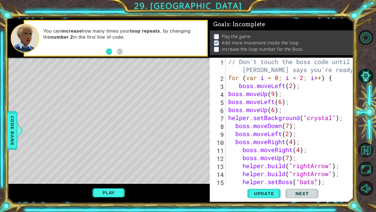
scroll to position [0, 0]
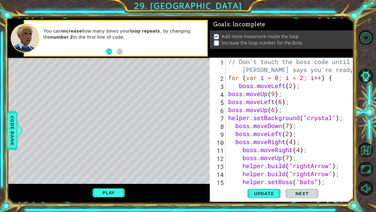
click at [244, 187] on div "Update Next" at bounding box center [283, 193] width 144 height 14
click at [244, 186] on div "Update Next" at bounding box center [283, 193] width 144 height 14
click at [273, 191] on span "Update" at bounding box center [264, 193] width 31 height 6
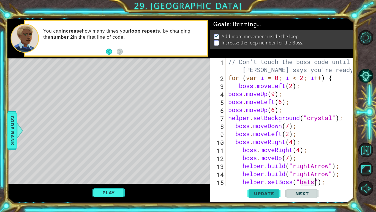
click at [273, 191] on span "Update" at bounding box center [264, 193] width 31 height 6
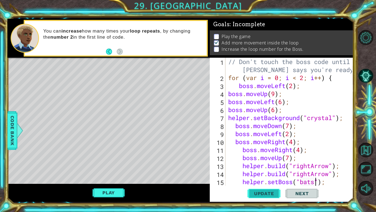
click at [273, 197] on button "Update" at bounding box center [264, 193] width 33 height 14
click at [271, 196] on span "Update" at bounding box center [264, 193] width 31 height 6
click at [104, 193] on button "Play" at bounding box center [109, 192] width 32 height 10
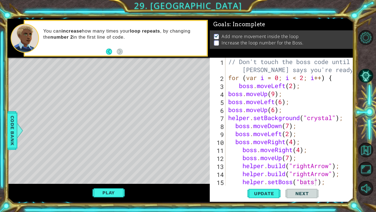
click at [343, 120] on div "// Don't touch the boss code until Vega says you're ready! for ( var i = 0 ; i …" at bounding box center [291, 134] width 128 height 152
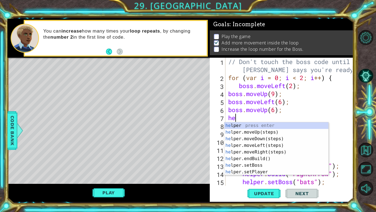
type textarea "h"
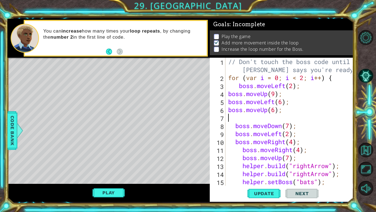
click at [327, 180] on div "// Don't touch the boss code until Vega says you're ready! for ( var i = 0 ; i …" at bounding box center [291, 134] width 128 height 152
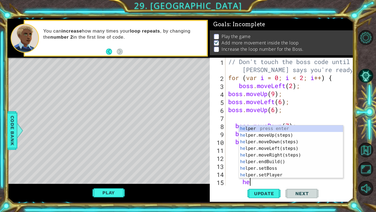
type textarea "h"
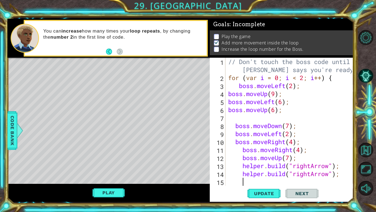
click at [344, 141] on div "// Don't touch the boss code until Vega says you're ready! for ( var i = 0 ; i …" at bounding box center [291, 134] width 128 height 152
type textarea "boss.moveRight(4);"
click at [344, 141] on div "// Don't touch the boss code until Vega says you're ready! for ( var i = 0 ; i …" at bounding box center [291, 134] width 128 height 152
click at [231, 120] on div "// Don't touch the boss code until Vega says you're ready! for ( var i = 0 ; i …" at bounding box center [291, 134] width 128 height 152
type textarea "b"
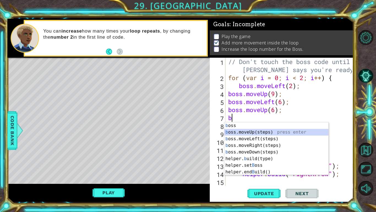
click at [245, 131] on div "b oss press enter b oss.moveUp(steps) press enter b oss.moveLeft(steps) press e…" at bounding box center [277, 155] width 104 height 66
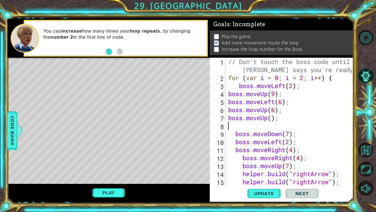
click at [274, 119] on div "// Don't touch the boss code until Vega says you're ready! for ( var i = 0 ; i …" at bounding box center [291, 134] width 128 height 152
click at [273, 117] on div "// Don't touch the boss code until Vega says you're ready! for ( var i = 0 ; i …" at bounding box center [291, 134] width 128 height 152
click at [271, 196] on button "Update" at bounding box center [264, 193] width 33 height 14
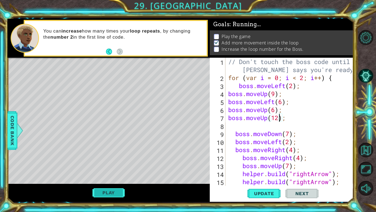
click at [110, 195] on button "Play" at bounding box center [109, 192] width 32 height 10
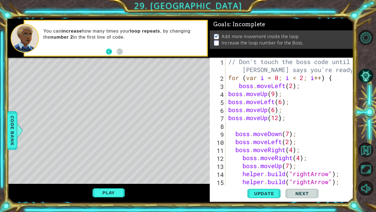
click at [110, 51] on button "Back" at bounding box center [111, 51] width 11 height 6
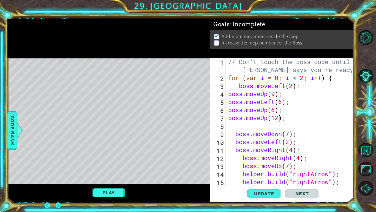
click at [170, 55] on div at bounding box center [108, 38] width 203 height 39
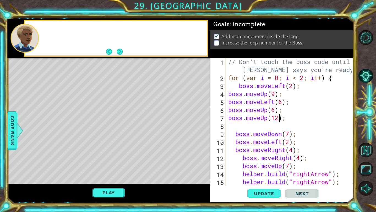
click at [159, 42] on div at bounding box center [122, 38] width 167 height 14
click at [120, 50] on button "Next" at bounding box center [120, 51] width 6 height 6
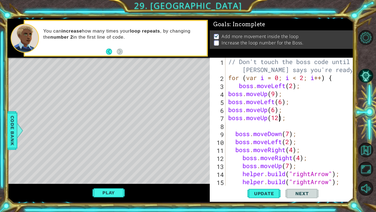
click at [276, 94] on div "// Don't touch the boss code until Vega says you're ready! for ( var i = 0 ; i …" at bounding box center [291, 134] width 128 height 152
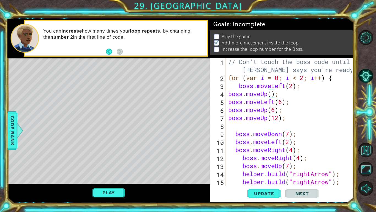
scroll to position [0, 2]
click at [284, 102] on div "// Don't touch the boss code until Vega says you're ready! for ( var i = 0 ; i …" at bounding box center [291, 134] width 128 height 152
click at [277, 112] on div "// Don't touch the boss code until Vega says you're ready! for ( var i = 0 ; i …" at bounding box center [291, 134] width 128 height 152
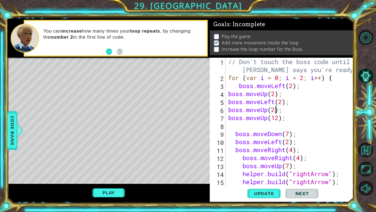
click at [280, 119] on div "// Don't touch the boss code until Vega says you're ready! for ( var i = 0 ; i …" at bounding box center [291, 134] width 128 height 152
click at [291, 134] on div "// Don't touch the boss code until Vega says you're ready! for ( var i = 0 ; i …" at bounding box center [291, 134] width 128 height 152
click at [295, 151] on div "// Don't touch the boss code until Vega says you're ready! for ( var i = 0 ; i …" at bounding box center [291, 134] width 128 height 152
click at [302, 159] on div "// Don't touch the boss code until Vega says you're ready! for ( var i = 0 ; i …" at bounding box center [291, 134] width 128 height 152
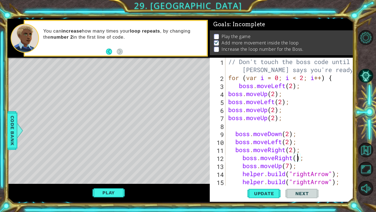
scroll to position [0, 3]
click at [290, 167] on div "// Don't touch the boss code until Vega says you're ready! for ( var i = 0 ; i …" at bounding box center [291, 134] width 128 height 152
type textarea "boss.moveUp(2);"
click at [273, 196] on span "Update" at bounding box center [264, 193] width 31 height 6
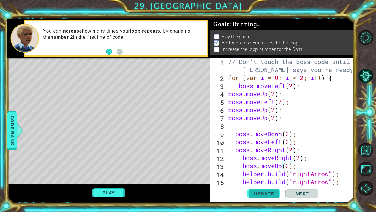
click at [273, 196] on span "Update" at bounding box center [264, 193] width 31 height 6
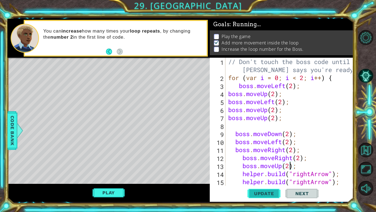
click at [273, 196] on span "Update" at bounding box center [264, 193] width 31 height 6
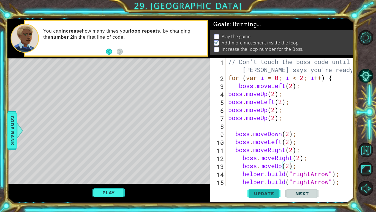
click at [273, 196] on span "Update" at bounding box center [264, 193] width 31 height 6
click at [115, 193] on button "Play" at bounding box center [109, 192] width 32 height 10
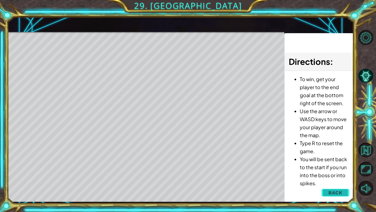
click at [339, 191] on span "Back" at bounding box center [336, 193] width 14 height 6
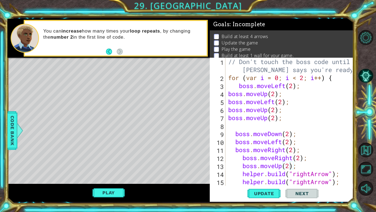
click at [339, 191] on div "Update Next" at bounding box center [283, 193] width 144 height 14
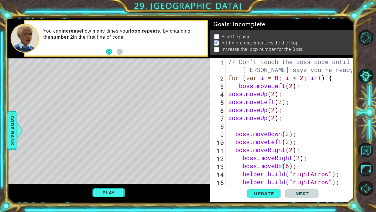
click at [301, 158] on div "// Don't touch the boss code until Vega says you're ready! for ( var i = 0 ; i …" at bounding box center [291, 134] width 128 height 152
click at [295, 152] on div "// Don't touch the boss code until Vega says you're ready! for ( var i = 0 ; i …" at bounding box center [291, 134] width 128 height 152
click at [291, 143] on div "// Don't touch the boss code until Vega says you're ready! for ( var i = 0 ; i …" at bounding box center [291, 134] width 128 height 152
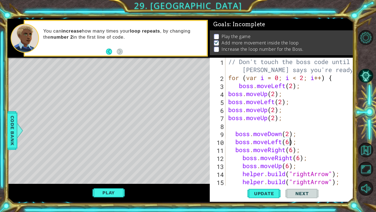
click at [290, 133] on div "// Don't touch the boss code until Vega says you're ready! for ( var i = 0 ; i …" at bounding box center [291, 134] width 128 height 152
click at [276, 118] on div "// Don't touch the boss code until Vega says you're ready! for ( var i = 0 ; i …" at bounding box center [291, 134] width 128 height 152
click at [276, 109] on div "// Don't touch the boss code until Vega says you're ready! for ( var i = 0 ; i …" at bounding box center [291, 134] width 128 height 152
click at [284, 103] on div "// Don't touch the boss code until Vega says you're ready! for ( var i = 0 ; i …" at bounding box center [291, 134] width 128 height 152
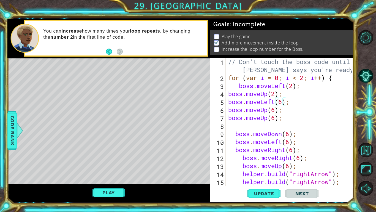
click at [274, 94] on div "// Don't touch the boss code until Vega says you're ready! for ( var i = 0 ; i …" at bounding box center [291, 134] width 128 height 152
click at [276, 95] on div "// Don't touch the boss code until Vega says you're ready! for ( var i = 0 ; i …" at bounding box center [291, 134] width 128 height 152
click at [293, 87] on div "// Don't touch the boss code until Vega says you're ready! for ( var i = 0 ; i …" at bounding box center [291, 134] width 128 height 152
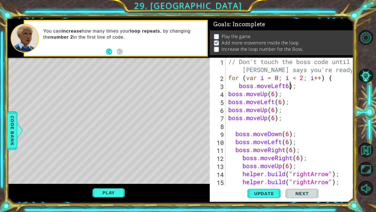
scroll to position [0, 3]
click at [271, 193] on span "Update" at bounding box center [264, 193] width 31 height 6
click at [272, 189] on button "Update" at bounding box center [264, 193] width 33 height 14
click at [288, 88] on div "// Don't touch the boss code until Vega says you're ready! for ( var i = 0 ; i …" at bounding box center [291, 134] width 128 height 152
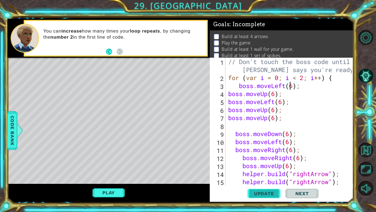
type textarea "boss.moveLeft(6);"
click at [250, 198] on button "Update" at bounding box center [264, 193] width 33 height 14
click at [107, 192] on button "Play" at bounding box center [109, 192] width 32 height 10
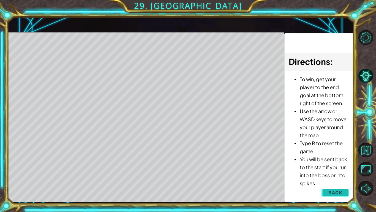
click at [336, 192] on span "Back" at bounding box center [336, 193] width 14 height 6
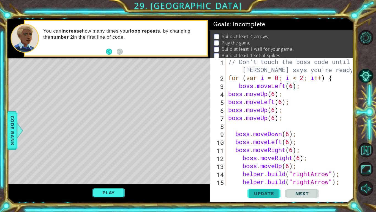
click at [263, 193] on span "Update" at bounding box center [264, 193] width 31 height 6
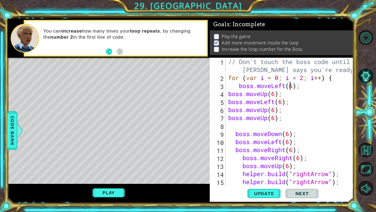
click at [236, 124] on div "// Don't touch the boss code until Vega says you're ready! for ( var i = 0 ; i …" at bounding box center [291, 134] width 128 height 152
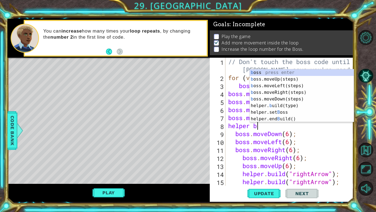
scroll to position [0, 1]
click at [280, 114] on div "b oss press enter b oss.moveUp(steps) press enter b oss.moveLeft(steps) press e…" at bounding box center [302, 102] width 104 height 66
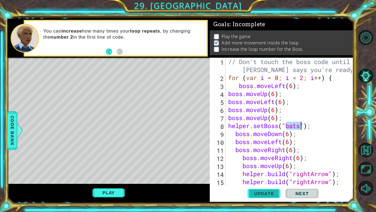
click at [272, 190] on button "Update" at bounding box center [264, 193] width 33 height 14
click at [297, 129] on div "// Don't touch the boss code until Vega says you're ready! for ( var i = 0 ; i …" at bounding box center [291, 134] width 128 height 152
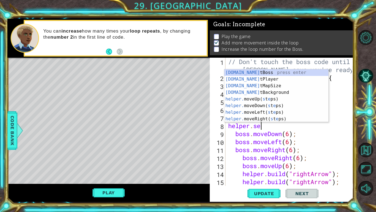
scroll to position [0, 1]
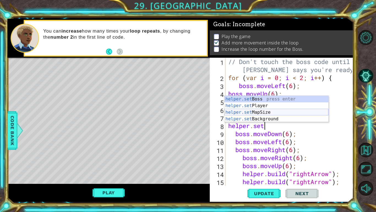
click at [285, 113] on div "helper.set Boss press enter helper.set Player press enter helper.set MapSize pr…" at bounding box center [277, 116] width 104 height 40
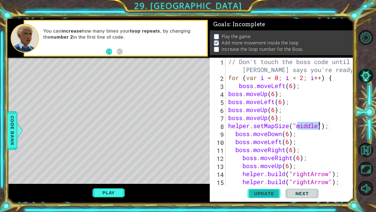
click at [258, 197] on button "Update" at bounding box center [264, 193] width 33 height 14
click at [116, 190] on button "Play" at bounding box center [109, 192] width 32 height 10
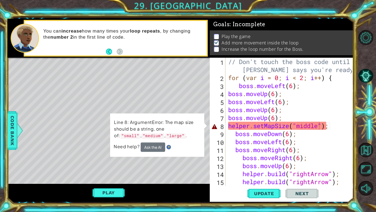
click at [335, 124] on div "// Don't touch the boss code until Vega says you're ready! for ( var i = 0 ; i …" at bounding box center [291, 134] width 128 height 152
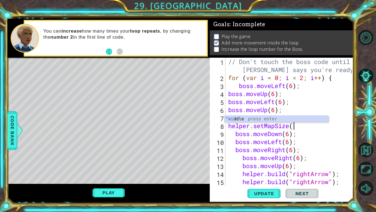
type textarea "h"
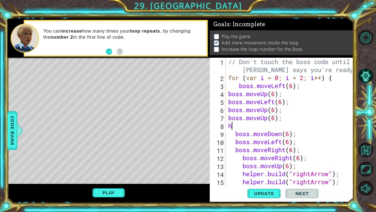
scroll to position [0, 0]
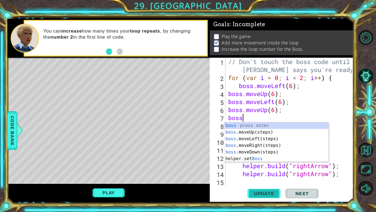
type textarea "b"
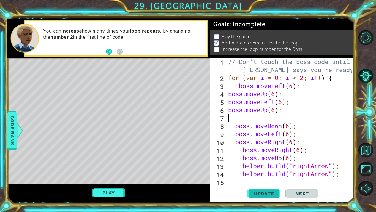
click at [274, 188] on button "Update" at bounding box center [264, 193] width 33 height 14
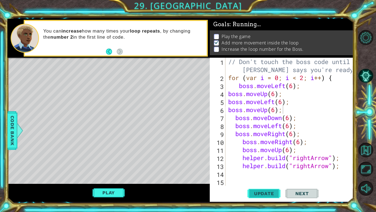
click at [261, 195] on span "Update" at bounding box center [264, 193] width 31 height 6
click at [128, 190] on div "Play" at bounding box center [108, 192] width 203 height 18
click at [115, 192] on button "Play" at bounding box center [109, 192] width 32 height 10
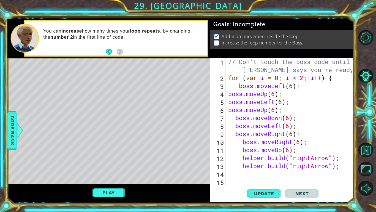
click at [294, 87] on div "// Don't touch the boss code until Vega says you're ready! for ( var i = 0 ; i …" at bounding box center [291, 134] width 128 height 152
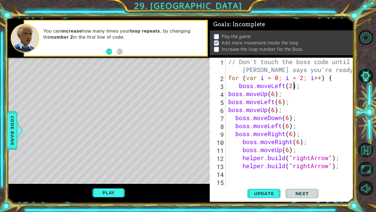
scroll to position [0, 3]
type textarea "boss.moveLeft(2);"
click at [268, 187] on button "Update" at bounding box center [264, 193] width 33 height 14
click at [120, 190] on button "Play" at bounding box center [109, 192] width 32 height 10
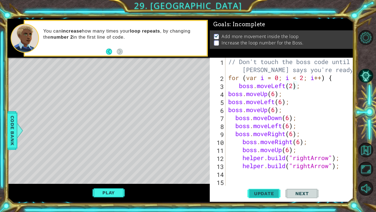
click at [273, 192] on span "Update" at bounding box center [264, 193] width 31 height 6
click at [124, 193] on button "Play" at bounding box center [109, 192] width 32 height 10
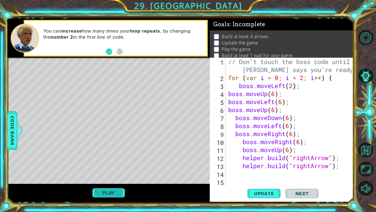
click at [123, 193] on button "Play" at bounding box center [109, 192] width 32 height 10
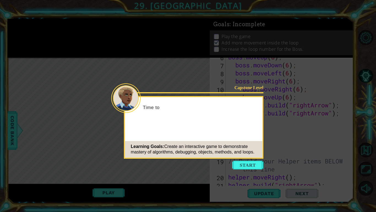
click at [257, 156] on div "Learning Goals: Create an interactive game to demonstrate mastery of algorithms…" at bounding box center [193, 149] width 137 height 17
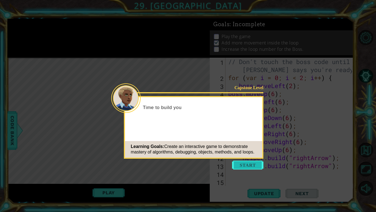
scroll to position [104, 0]
click at [256, 163] on button "Start" at bounding box center [247, 164] width 31 height 9
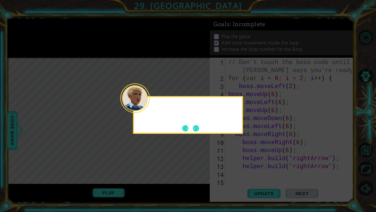
scroll to position [0, 0]
click at [193, 125] on button "Next" at bounding box center [196, 128] width 7 height 7
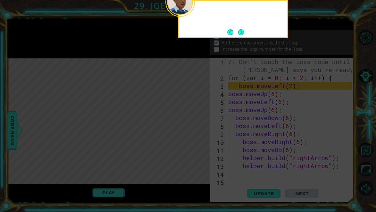
click at [193, 125] on icon at bounding box center [188, 34] width 376 height 355
click at [242, 34] on button "Next" at bounding box center [241, 32] width 6 height 6
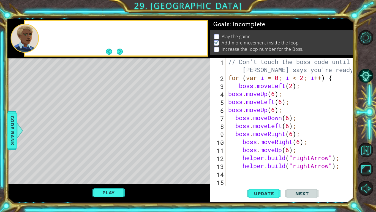
click at [242, 34] on p "Play the game" at bounding box center [236, 36] width 29 height 6
click at [123, 50] on button "Next" at bounding box center [120, 51] width 6 height 6
click at [250, 194] on span "Update" at bounding box center [264, 193] width 31 height 6
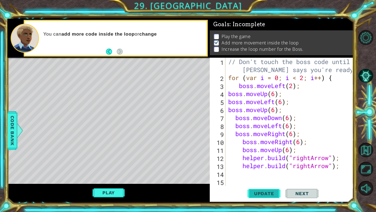
click at [250, 194] on span "Update" at bounding box center [264, 193] width 31 height 6
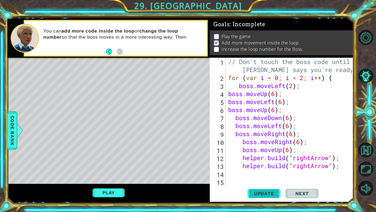
click at [250, 194] on span "Update" at bounding box center [264, 193] width 31 height 6
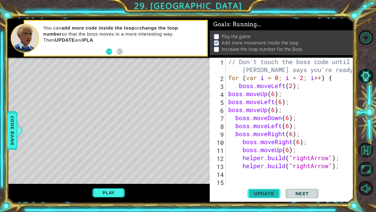
click at [250, 194] on span "Update" at bounding box center [264, 193] width 31 height 6
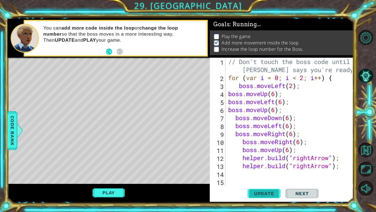
click at [250, 194] on span "Update" at bounding box center [264, 193] width 31 height 6
click at [109, 191] on button "Play" at bounding box center [109, 192] width 32 height 10
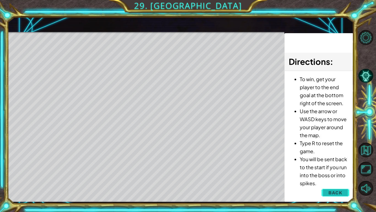
click at [346, 192] on button "Back" at bounding box center [336, 192] width 28 height 11
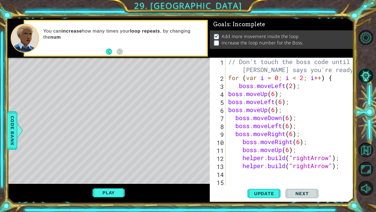
click at [341, 170] on div "// Don't touch the boss code until Vega says you're ready! for ( var i = 0 ; i …" at bounding box center [291, 134] width 128 height 152
click at [338, 195] on div "Update Next" at bounding box center [283, 193] width 144 height 14
click at [331, 183] on div "// Don't touch the boss code until Vega says you're ready! for ( var i = 0 ; i …" at bounding box center [291, 134] width 128 height 152
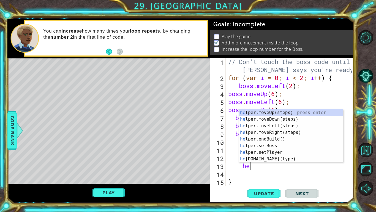
type textarea "h"
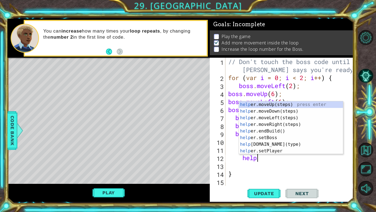
type textarea "h"
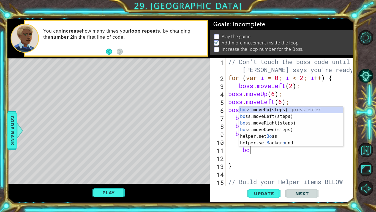
type textarea "b"
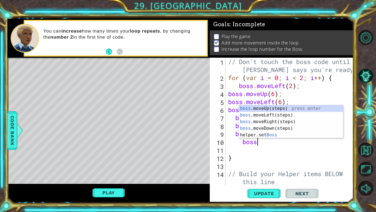
type textarea "b"
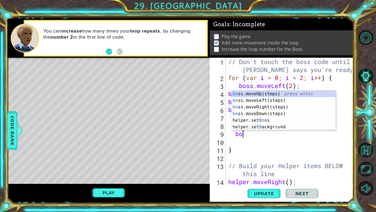
type textarea "b"
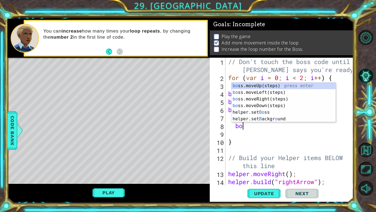
type textarea "b"
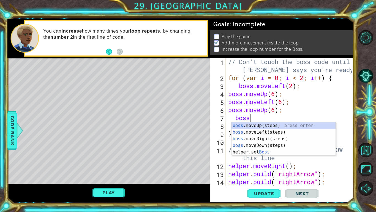
type textarea "b"
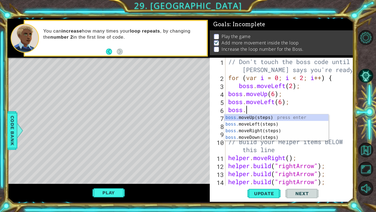
type textarea "b"
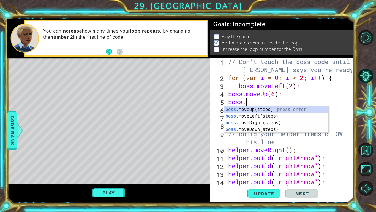
type textarea "b"
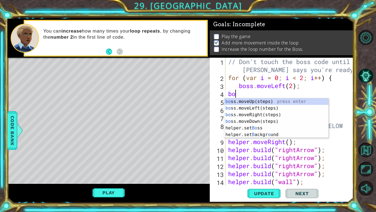
type textarea "b"
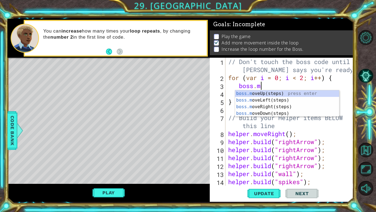
type textarea "b"
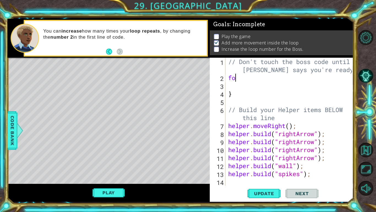
type textarea "f"
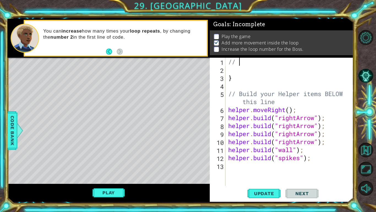
type textarea "/"
click at [348, 151] on div "} // Build your Helper items BELOW this line helper . moveRight ( ) ; helper . …" at bounding box center [291, 130] width 128 height 144
click at [331, 157] on div "} // Build your Helper items BELOW this line helper . moveRight ( ) ; helper . …" at bounding box center [291, 130] width 128 height 144
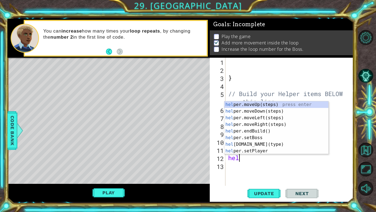
type textarea "h"
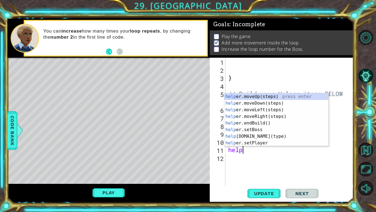
type textarea "h"
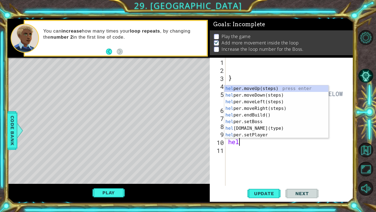
type textarea "h"
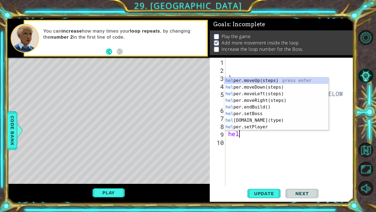
type textarea "h"
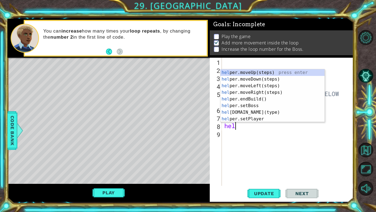
type textarea "h"
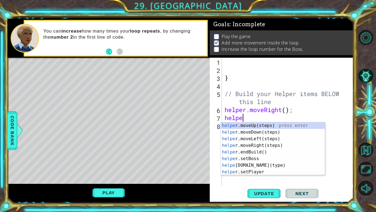
type textarea "h"
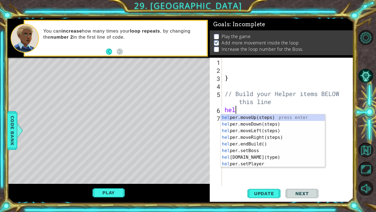
type textarea "h"
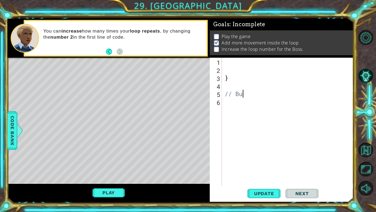
type textarea "/"
type textarea "}"
click at [361, 37] on button "Level Options" at bounding box center [366, 37] width 15 height 15
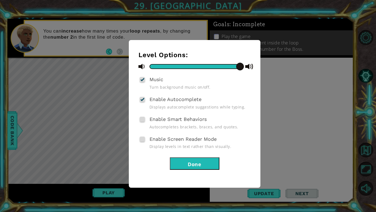
click at [330, 116] on div "Level Options: Music Turn background music on/off. Enable Autocomplete Displays…" at bounding box center [188, 106] width 376 height 212
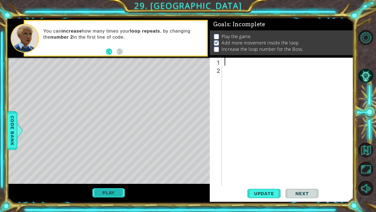
click at [95, 193] on button "Play" at bounding box center [109, 192] width 32 height 10
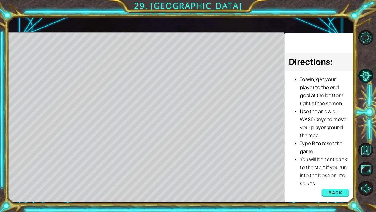
click at [327, 185] on li "You will be sent back to the start if you run into the boss or into spikes." at bounding box center [324, 171] width 49 height 32
click at [328, 189] on button "Back" at bounding box center [336, 192] width 28 height 11
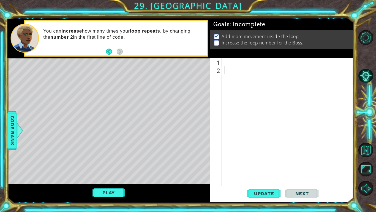
click at [253, 64] on div at bounding box center [289, 130] width 131 height 144
click at [252, 60] on div at bounding box center [289, 130] width 131 height 144
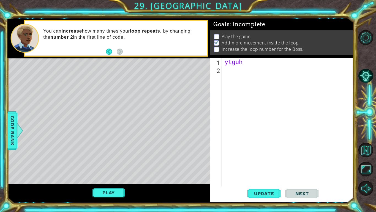
scroll to position [0, 0]
type textarea "y"
type textarea "H"
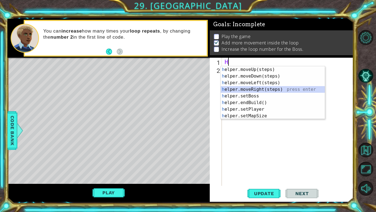
click at [256, 89] on div "h elper.moveUp(steps) press enter h elper.moveDown(steps) press enter h elper.m…" at bounding box center [273, 99] width 104 height 66
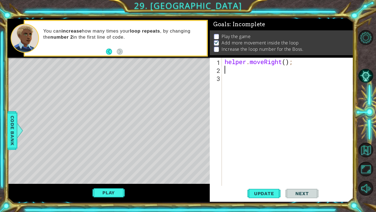
type textarea "h"
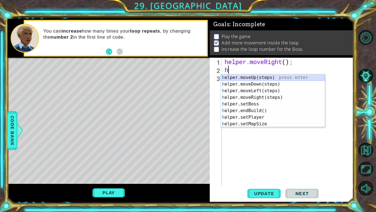
click at [246, 74] on div "h elper.moveUp(steps) press enter h elper.moveDown(steps) press enter h elper.m…" at bounding box center [273, 107] width 104 height 66
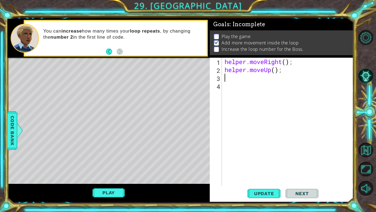
click at [286, 62] on div "helper . moveRight ( ) ; helper . moveUp ( ) ;" at bounding box center [289, 130] width 131 height 144
click at [277, 69] on div "helper . moveRight ( 6 ) ; helper . moveUp ( ) ;" at bounding box center [289, 130] width 131 height 144
type textarea "helper.moveUp(9);"
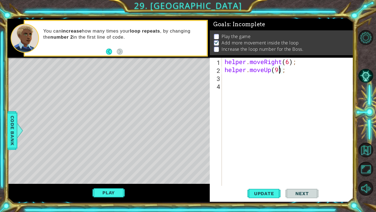
click at [226, 80] on div "helper . moveRight ( 6 ) ; helper . moveUp ( 9 ) ;" at bounding box center [289, 130] width 131 height 144
type textarea "h"
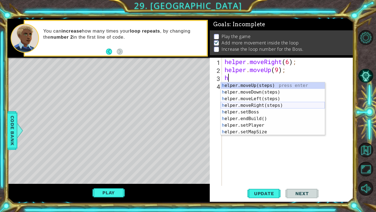
click at [259, 105] on div "h elper.moveUp(steps) press enter h elper.moveDown(steps) press enter h elper.m…" at bounding box center [273, 115] width 104 height 66
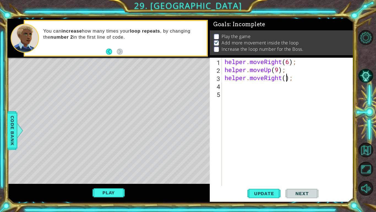
click at [288, 78] on div "helper . moveRight ( 6 ) ; helper . moveUp ( 9 ) ; helper . moveRight ( ) ;" at bounding box center [289, 130] width 131 height 144
type textarea "helper.moveRight(7);"
click at [231, 78] on div "helper . moveRight ( 6 ) ; helper . moveUp ( 9 ) ; helper . moveRight ( 7 ) ;" at bounding box center [289, 130] width 131 height 144
click at [232, 83] on div "helper . moveRight ( 6 ) ; helper . moveUp ( 9 ) ; helper . moveRight ( 7 ) ;" at bounding box center [289, 130] width 131 height 144
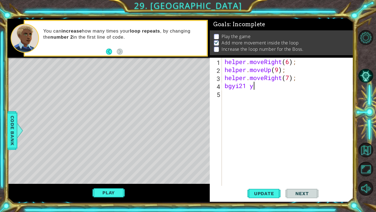
scroll to position [0, 0]
type textarea "b"
click at [257, 193] on span "Update" at bounding box center [264, 193] width 31 height 6
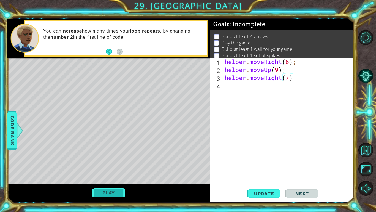
click at [98, 191] on button "Play" at bounding box center [109, 192] width 32 height 10
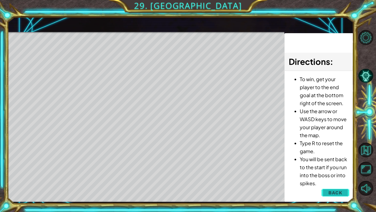
click at [338, 192] on span "Back" at bounding box center [336, 193] width 14 height 6
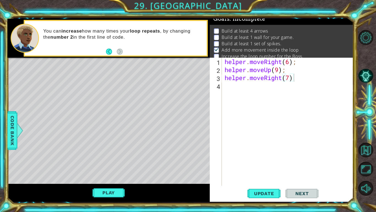
scroll to position [5, 0]
click at [305, 79] on div "helper . moveRight ( 6 ) ; helper . moveUp ( 9 ) ; helper . moveRight ( 7 )" at bounding box center [289, 130] width 131 height 144
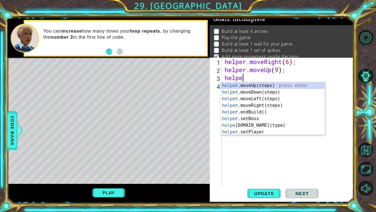
type textarea "h"
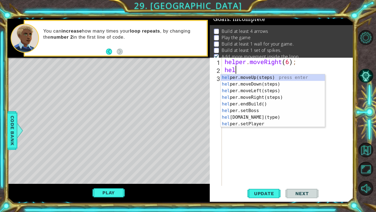
type textarea "h"
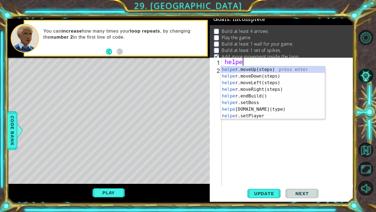
type textarea "h"
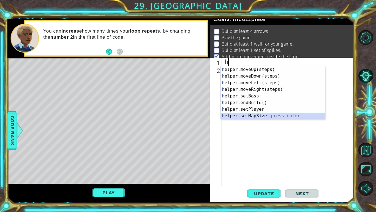
click at [271, 117] on div "h elper.moveUp(steps) press enter h elper.moveDown(steps) press enter h elper.m…" at bounding box center [273, 99] width 104 height 66
type textarea "helper.setMapSize("middle");"
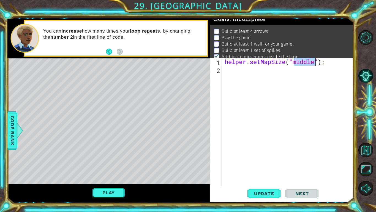
click at [232, 78] on div "helper . setMapSize ( "middle" ) ;" at bounding box center [289, 130] width 131 height 144
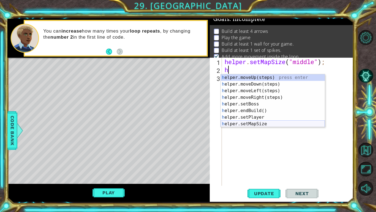
click at [250, 125] on div "h elper.moveUp(steps) press enter h elper.moveDown(steps) press enter h elper.m…" at bounding box center [273, 107] width 104 height 66
type textarea "helper.setMapSize("middle");"
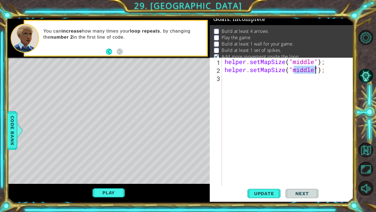
click at [240, 87] on div "helper . setMapSize ( "middle" ) ; helper . setMapSize ( "middle" ) ;" at bounding box center [289, 130] width 131 height 144
click at [229, 79] on div "helper . setMapSize ( "middle" ) ; helper . setMapSize ( "middle" ) ;" at bounding box center [289, 130] width 131 height 144
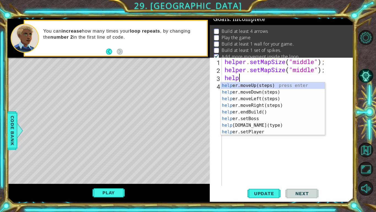
scroll to position [0, 0]
click at [283, 124] on div "help er.moveUp(steps) press enter help er.moveDown(steps) press enter help er.m…" at bounding box center [273, 115] width 104 height 66
type textarea "[DOMAIN_NAME]("wall");"
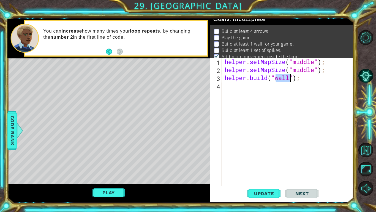
click at [287, 87] on div "helper . setMapSize ( "middle" ) ; helper . setMapSize ( "middle" ) ; helper . …" at bounding box center [289, 130] width 131 height 144
click at [239, 93] on div "helper . setMapSize ( "middle" ) ; helper . setMapSize ( "middle" ) ; helper . …" at bounding box center [289, 130] width 131 height 144
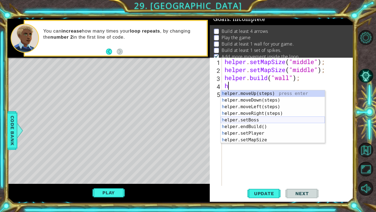
click at [266, 121] on div "h elper.moveUp(steps) press enter h elper.moveDown(steps) press enter h elper.m…" at bounding box center [273, 123] width 104 height 66
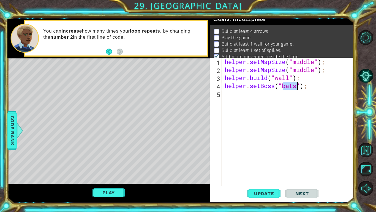
type textarea "helper.setBoss("bats");"
click at [235, 97] on div "helper . setMapSize ( "middle" ) ; helper . setMapSize ( "middle" ) ; helper . …" at bounding box center [289, 130] width 131 height 144
click at [309, 89] on div "helper . setMapSize ( "middle" ) ; helper . setMapSize ( "middle" ) ; helper . …" at bounding box center [289, 130] width 131 height 144
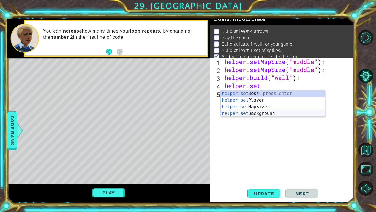
click at [306, 114] on div "helper.set Boss press enter helper.set Player press enter helper.set MapSize pr…" at bounding box center [273, 110] width 104 height 40
type textarea "helper.setBackground("crystal");"
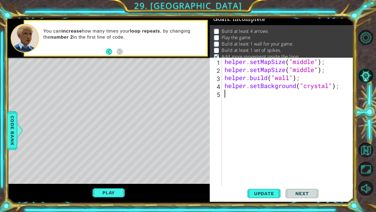
click at [233, 95] on div "helper . setMapSize ( "middle" ) ; helper . setMapSize ( "middle" ) ; helper . …" at bounding box center [289, 130] width 131 height 144
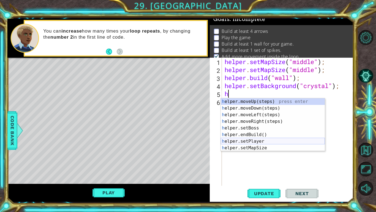
click at [264, 142] on div "h elper.moveUp(steps) press enter h elper.moveDown(steps) press enter h elper.m…" at bounding box center [273, 131] width 104 height 66
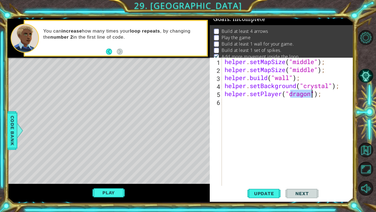
type textarea "helper.setPlayer("dragon");"
click at [235, 111] on div "helper . setMapSize ( "middle" ) ; helper . setMapSize ( "middle" ) ; helper . …" at bounding box center [289, 130] width 131 height 144
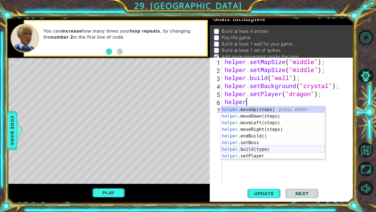
click at [261, 149] on div "helper .moveUp(steps) press enter helper .moveDown(steps) press enter helper .m…" at bounding box center [273, 139] width 104 height 66
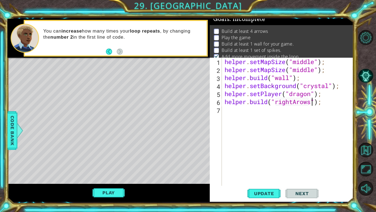
scroll to position [0, 4]
click at [300, 104] on div "helper . setMapSize ( "middle" ) ; helper . setMapSize ( "middle" ) ; helper . …" at bounding box center [289, 130] width 131 height 144
type textarea "helper.build("rightArrows");"
click at [234, 109] on div "helper . setMapSize ( "middle" ) ; helper . setMapSize ( "middle" ) ; helper . …" at bounding box center [289, 130] width 131 height 144
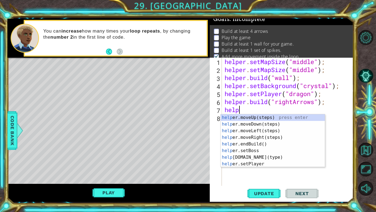
scroll to position [0, 0]
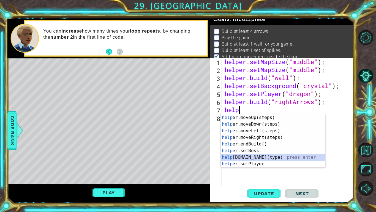
click at [253, 155] on div "help er.moveUp(steps) press enter help er.moveDown(steps) press enter help er.m…" at bounding box center [273, 147] width 104 height 66
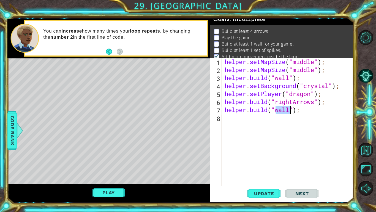
click at [291, 112] on div "helper . setMapSize ( "middle" ) ; helper . setMapSize ( "middle" ) ; helper . …" at bounding box center [288, 122] width 129 height 128
type textarea "helper.build("rigthArrows");"
click at [237, 123] on div "helper . setMapSize ( "middle" ) ; helper . setMapSize ( "middle" ) ; helper . …" at bounding box center [289, 130] width 131 height 144
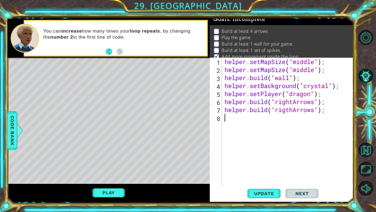
scroll to position [0, 0]
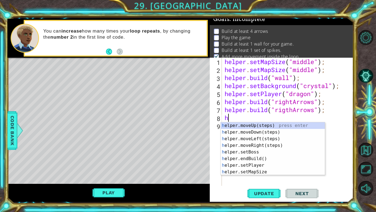
click at [292, 114] on div "helper . setMapSize ( "middle" ) ; helper . setMapSize ( "middle" ) ; helper . …" at bounding box center [289, 130] width 131 height 144
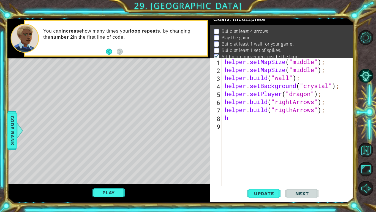
click at [293, 113] on div "helper . setMapSize ( "middle" ) ; helper . setMapSize ( "middle" ) ; helper . …" at bounding box center [289, 130] width 131 height 144
click at [233, 118] on div "helper . setMapSize ( "middle" ) ; helper . setMapSize ( "middle" ) ; helper . …" at bounding box center [289, 130] width 131 height 144
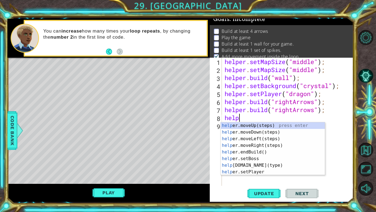
scroll to position [0, 1]
click at [242, 163] on div "helper .moveUp(steps) press enter helper .moveDown(steps) press enter helper .m…" at bounding box center [273, 155] width 104 height 66
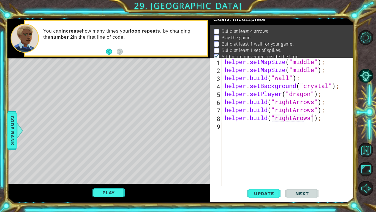
scroll to position [0, 4]
click at [301, 121] on div "helper . setMapSize ( "middle" ) ; helper . setMapSize ( "middle" ) ; helper . …" at bounding box center [289, 130] width 131 height 144
type textarea "helper.build("rightArrows");"
click at [225, 126] on div "helper . setMapSize ( "middle" ) ; helper . setMapSize ( "middle" ) ; helper . …" at bounding box center [289, 130] width 131 height 144
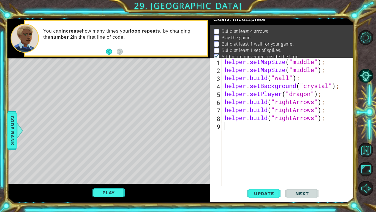
scroll to position [0, 0]
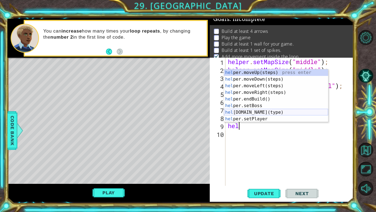
click at [240, 114] on div "hel per.moveUp(steps) press enter hel per.moveDown(steps) press enter hel per.m…" at bounding box center [276, 102] width 104 height 66
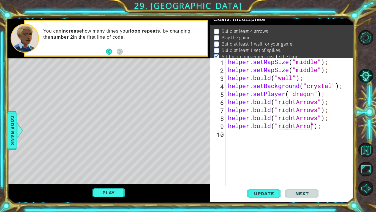
scroll to position [0, 4]
type textarea "helper.build("rightArrows");"
click at [243, 134] on div "helper . setMapSize ( "middle" ) ; helper . setMapSize ( "middle" ) ; helper . …" at bounding box center [291, 130] width 128 height 144
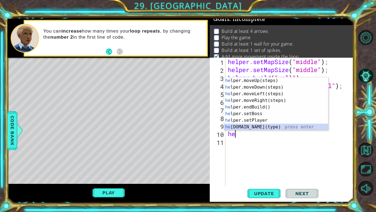
click at [249, 127] on div "he lper.moveUp(steps) press enter he lper.moveDown(steps) press enter he lper.m…" at bounding box center [276, 110] width 104 height 66
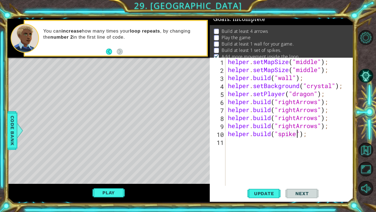
scroll to position [0, 3]
click at [267, 195] on span "Update" at bounding box center [264, 193] width 31 height 6
click at [267, 194] on span "Update" at bounding box center [264, 193] width 31 height 6
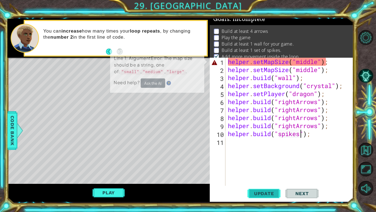
scroll to position [8, 0]
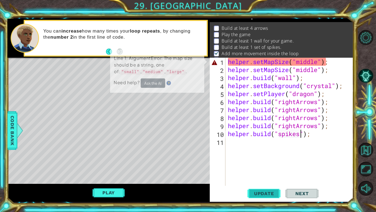
click at [259, 195] on span "Update" at bounding box center [264, 193] width 31 height 6
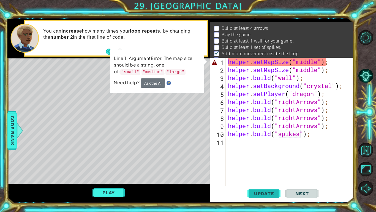
click at [259, 195] on span "Update" at bounding box center [264, 193] width 31 height 6
click at [333, 64] on div "helper . setMapSize ( "middle" ) ; helper . setMapSize ( "middle" ) ; helper . …" at bounding box center [291, 130] width 128 height 144
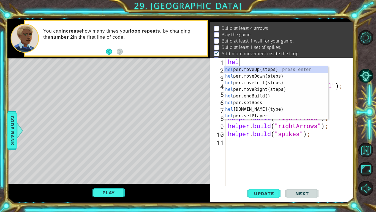
scroll to position [0, 0]
type textarea "h"
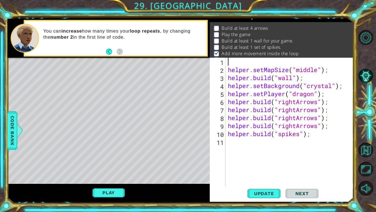
click at [337, 69] on div "helper . setMapSize ( "middle" ) ; helper . build ( "wall" ) ; helper . setBack…" at bounding box center [291, 130] width 128 height 144
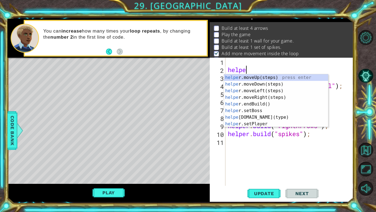
type textarea "h"
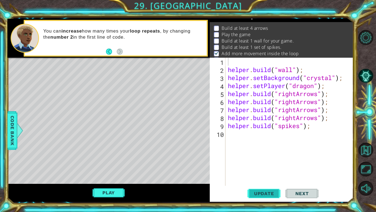
click at [268, 188] on button "Update" at bounding box center [264, 193] width 33 height 14
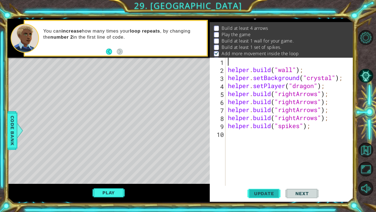
click at [266, 196] on button "Update" at bounding box center [264, 193] width 33 height 14
click at [228, 71] on div "helper . build ( "wall" ) ; helper . setBackground ( "crystal" ) ; helper . set…" at bounding box center [291, 130] width 128 height 144
type textarea "[DOMAIN_NAME]("wall");"
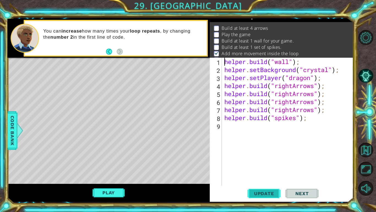
click at [257, 188] on button "Update" at bounding box center [264, 193] width 33 height 14
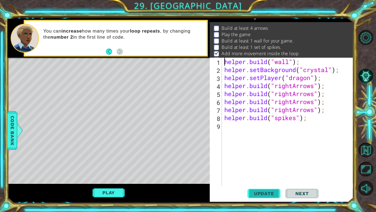
click at [257, 188] on button "Update" at bounding box center [264, 193] width 33 height 14
click at [230, 123] on div "helper . build ( "wall" ) ; helper . setBackground ( "crystal" ) ; helper . set…" at bounding box center [289, 130] width 132 height 144
type textarea "h"
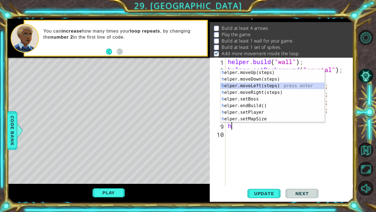
click at [260, 88] on div "h elper.moveUp(steps) press enter h elper.moveDown(steps) press enter h elper.m…" at bounding box center [273, 102] width 104 height 66
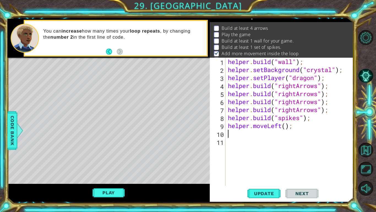
click at [287, 128] on div "helper . build ( "wall" ) ; helper . setBackground ( "crystal" ) ; helper . set…" at bounding box center [291, 130] width 128 height 144
click at [264, 195] on span "Update" at bounding box center [264, 193] width 31 height 6
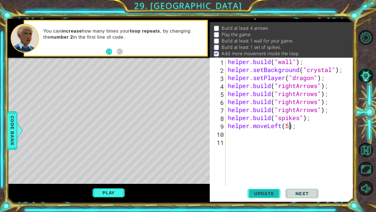
click at [264, 195] on span "Update" at bounding box center [264, 193] width 31 height 6
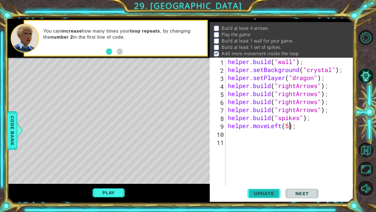
click at [264, 195] on span "Update" at bounding box center [264, 193] width 31 height 6
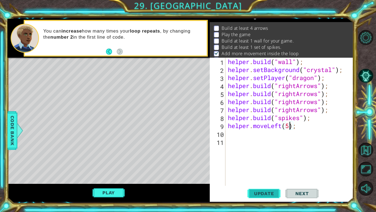
click at [264, 195] on span "Update" at bounding box center [264, 193] width 31 height 6
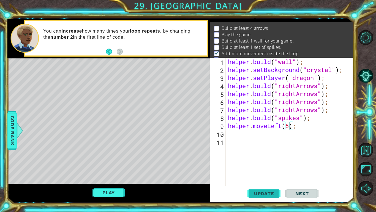
click at [264, 195] on span "Update" at bounding box center [264, 193] width 31 height 6
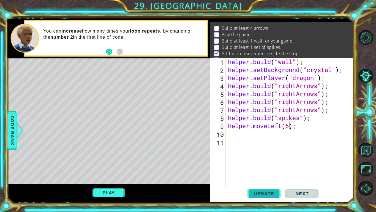
click at [264, 195] on span "Update" at bounding box center [264, 193] width 31 height 6
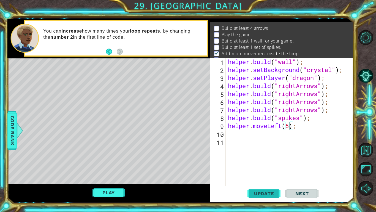
click at [264, 195] on span "Update" at bounding box center [264, 193] width 31 height 6
click at [114, 188] on button "Play" at bounding box center [109, 192] width 32 height 10
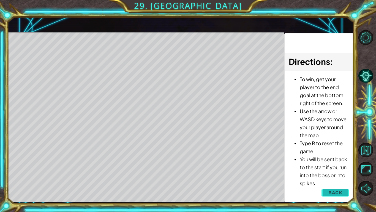
click at [335, 196] on button "Back" at bounding box center [336, 192] width 28 height 11
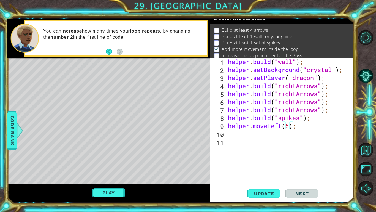
scroll to position [5, 0]
click at [323, 81] on div "helper . build ( "wall" ) ; helper . setBackground ( "crystal" ) ; helper . set…" at bounding box center [291, 130] width 128 height 144
click at [325, 79] on div "helper . build ( "wall" ) ; helper . setBackground ( "crystal" ) ; helper . set…" at bounding box center [291, 130] width 128 height 144
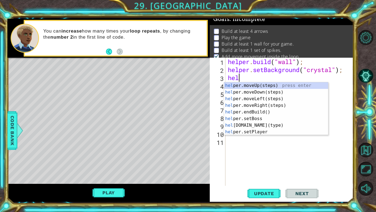
scroll to position [0, 0]
type textarea "h"
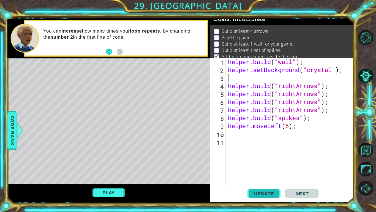
click at [274, 191] on span "Update" at bounding box center [264, 193] width 31 height 6
click at [109, 193] on button "Play" at bounding box center [109, 192] width 32 height 10
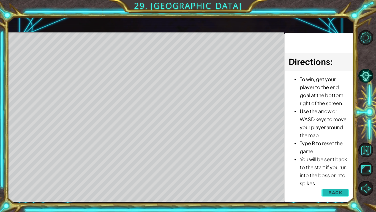
click at [325, 192] on button "Back" at bounding box center [336, 192] width 28 height 11
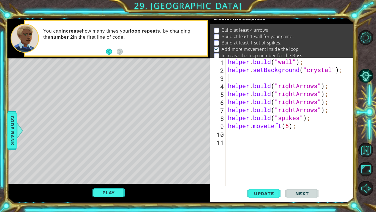
scroll to position [5, 0]
click at [300, 130] on div "helper . build ( "wall" ) ; helper . setBackground ( "crystal" ) ; helper . bui…" at bounding box center [291, 130] width 128 height 144
click at [299, 130] on div "helper . build ( "wall" ) ; helper . setBackground ( "crystal" ) ; helper . bui…" at bounding box center [291, 130] width 128 height 144
click at [297, 126] on div "helper . build ( "wall" ) ; helper . setBackground ( "crystal" ) ; helper . bui…" at bounding box center [291, 130] width 128 height 144
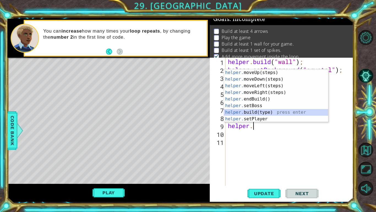
click at [267, 111] on div "helper. moveUp(steps) press enter helper. moveDown(steps) press enter helper. m…" at bounding box center [276, 102] width 104 height 66
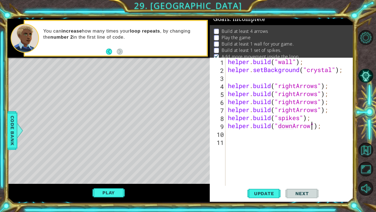
scroll to position [0, 4]
type textarea "helper.build("downArrows");"
click at [264, 196] on button "Update" at bounding box center [264, 193] width 33 height 14
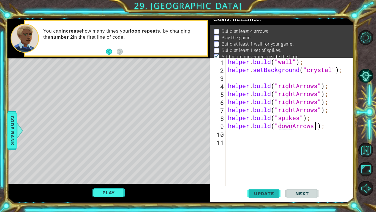
click at [264, 196] on button "Update" at bounding box center [264, 193] width 33 height 14
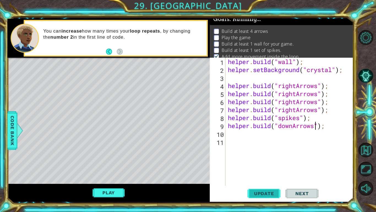
click at [264, 196] on button "Update" at bounding box center [264, 193] width 33 height 14
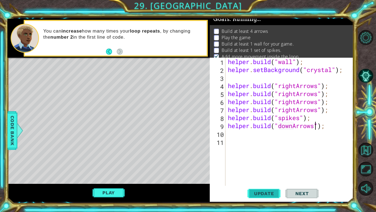
click at [264, 196] on button "Update" at bounding box center [264, 193] width 33 height 14
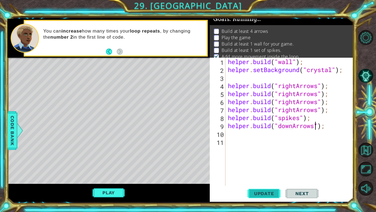
click at [264, 196] on button "Update" at bounding box center [264, 193] width 33 height 14
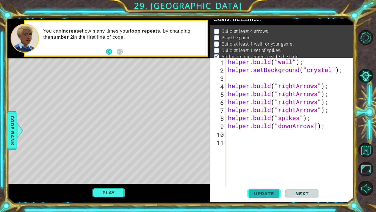
click at [264, 196] on button "Update" at bounding box center [264, 193] width 33 height 14
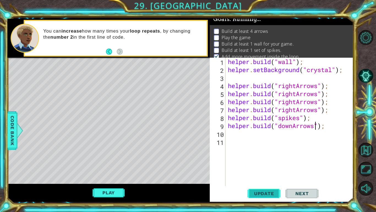
click at [264, 196] on button "Update" at bounding box center [264, 193] width 33 height 14
click at [260, 193] on span "Update" at bounding box center [264, 193] width 31 height 6
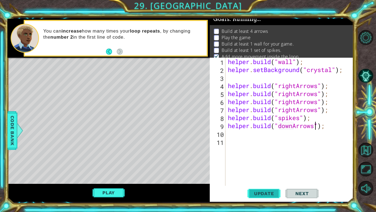
click at [260, 193] on span "Update" at bounding box center [264, 193] width 31 height 6
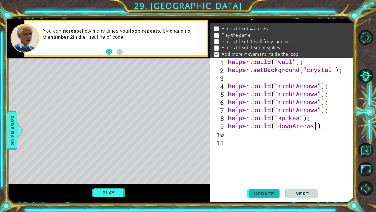
scroll to position [8, 0]
click at [260, 193] on span "Update" at bounding box center [264, 193] width 31 height 6
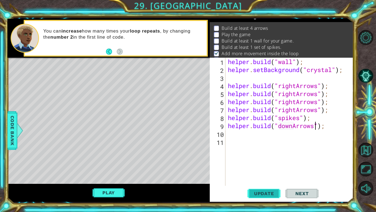
click at [260, 193] on span "Update" at bounding box center [264, 193] width 31 height 6
click at [52, 90] on div "1 ההההההההההההההההההההההההההההההההההההההההההההההההההההההההההההההההההההההההההההה…" at bounding box center [180, 110] width 346 height 183
click at [316, 146] on div "helper . build ( "wall" ) ; helper . setBackground ( "crystal" ) ; helper . bui…" at bounding box center [291, 130] width 128 height 144
